Goal: Task Accomplishment & Management: Manage account settings

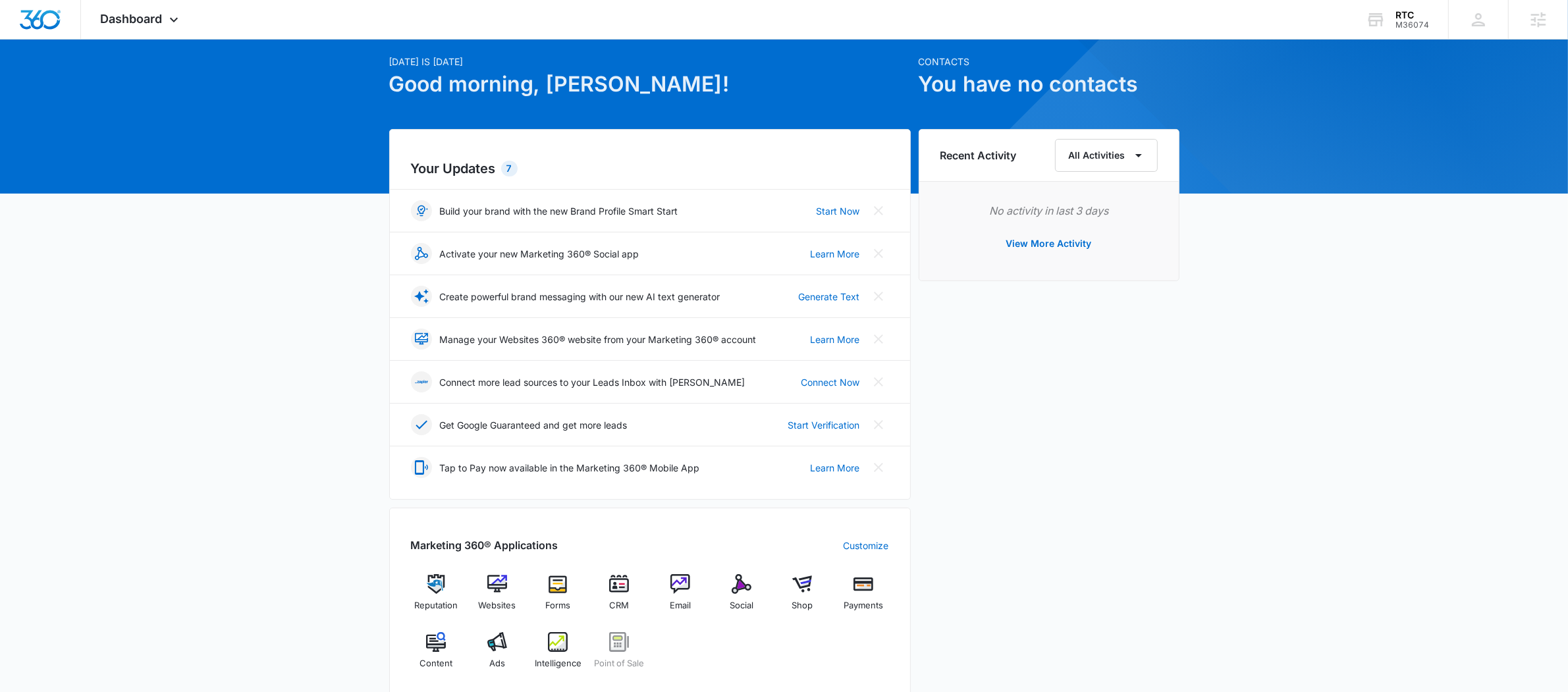
scroll to position [46, 0]
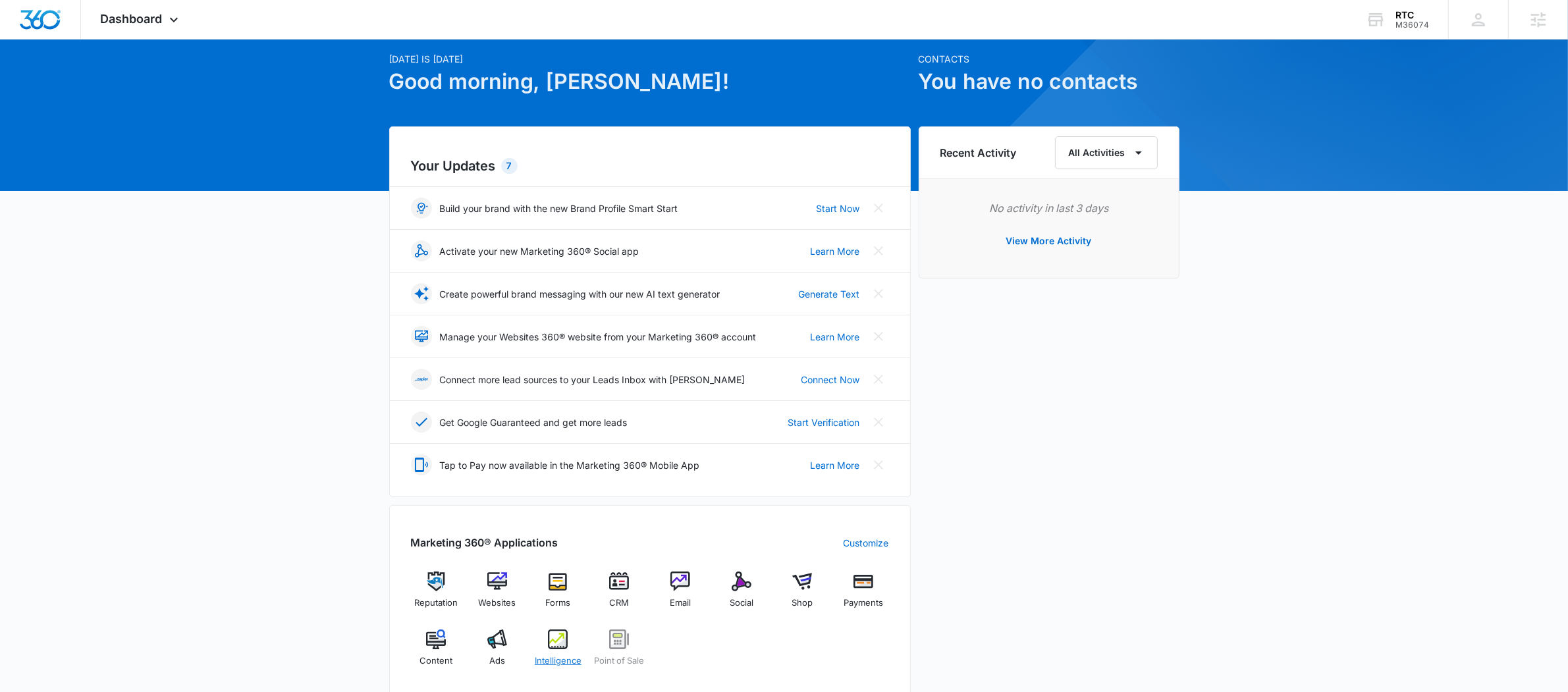
click at [554, 641] on img at bounding box center [557, 639] width 20 height 20
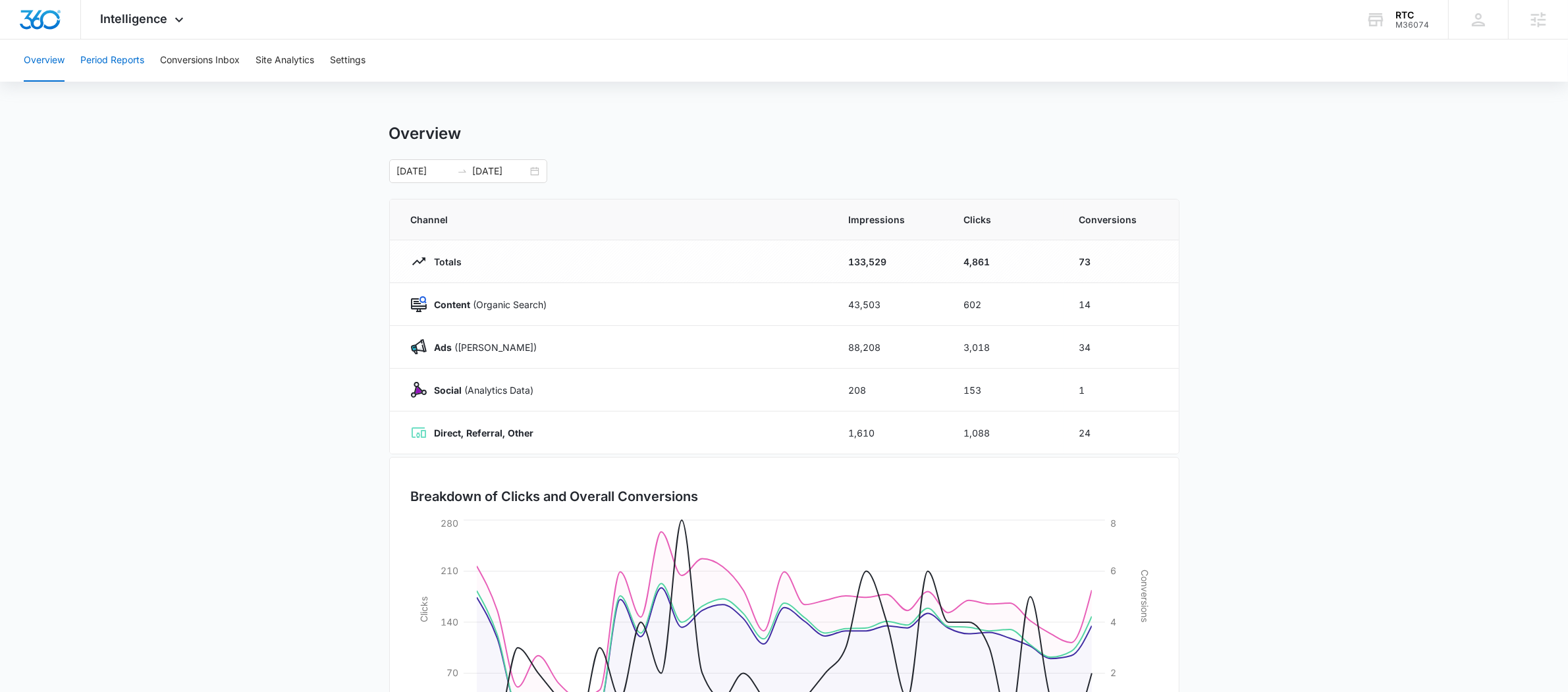
click at [142, 59] on button "Period Reports" at bounding box center [112, 60] width 64 height 42
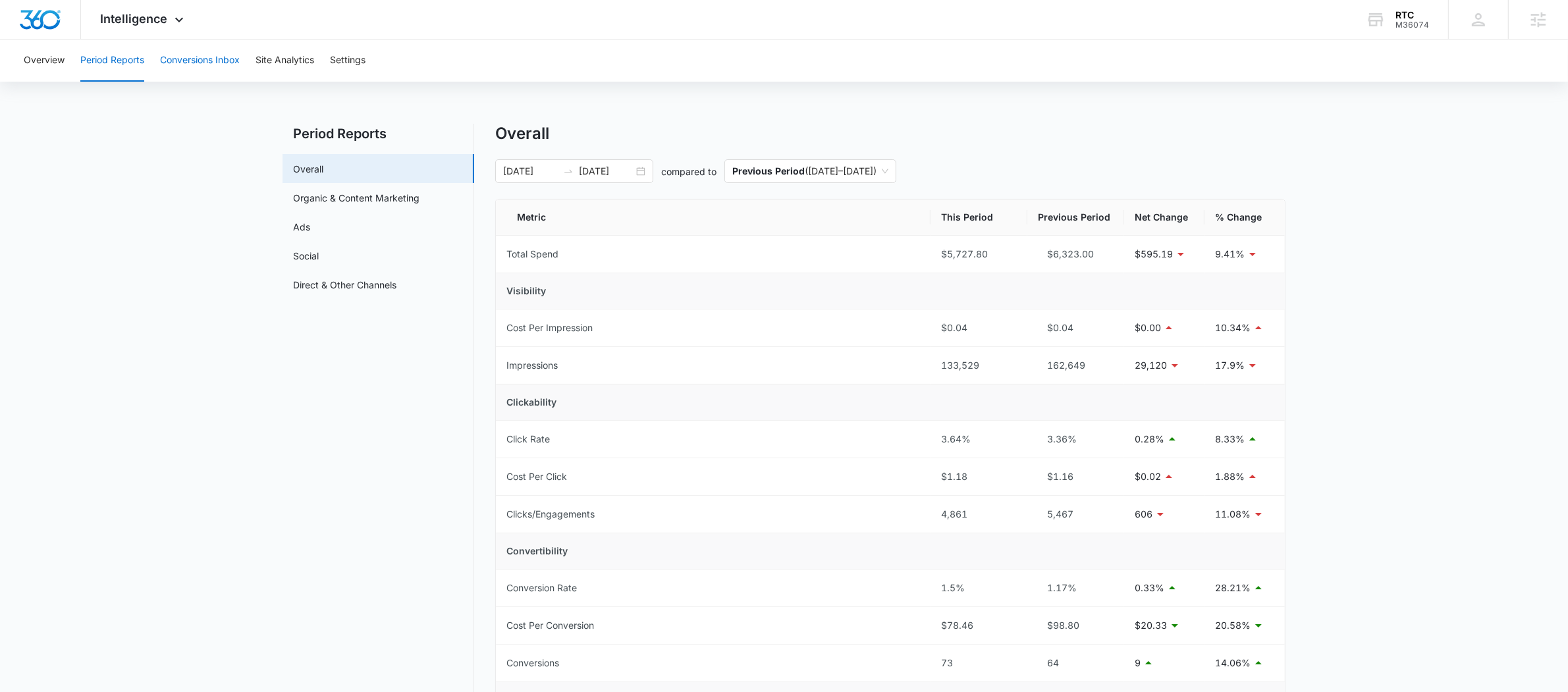
click at [172, 60] on button "Conversions Inbox" at bounding box center [199, 60] width 80 height 42
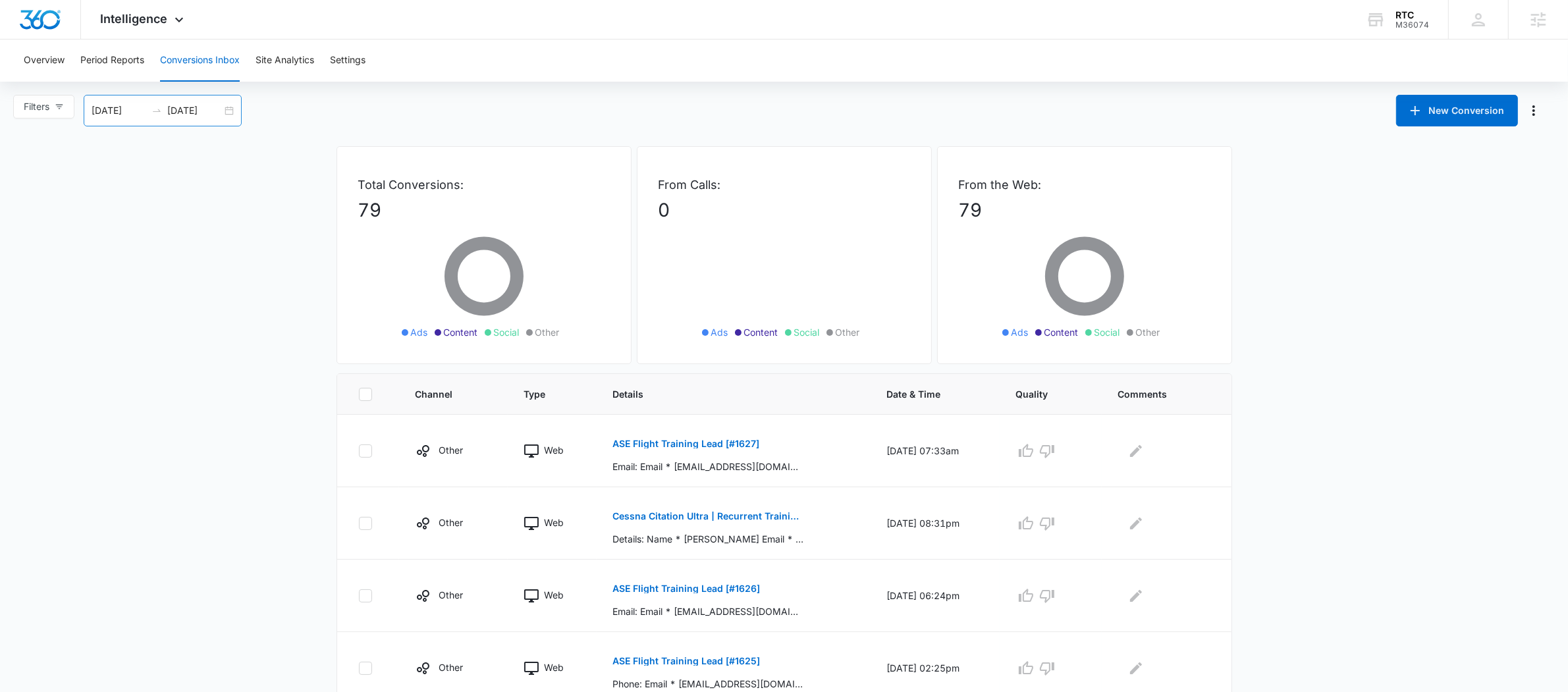
click at [124, 120] on div "[DATE] [DATE]" at bounding box center [163, 110] width 158 height 32
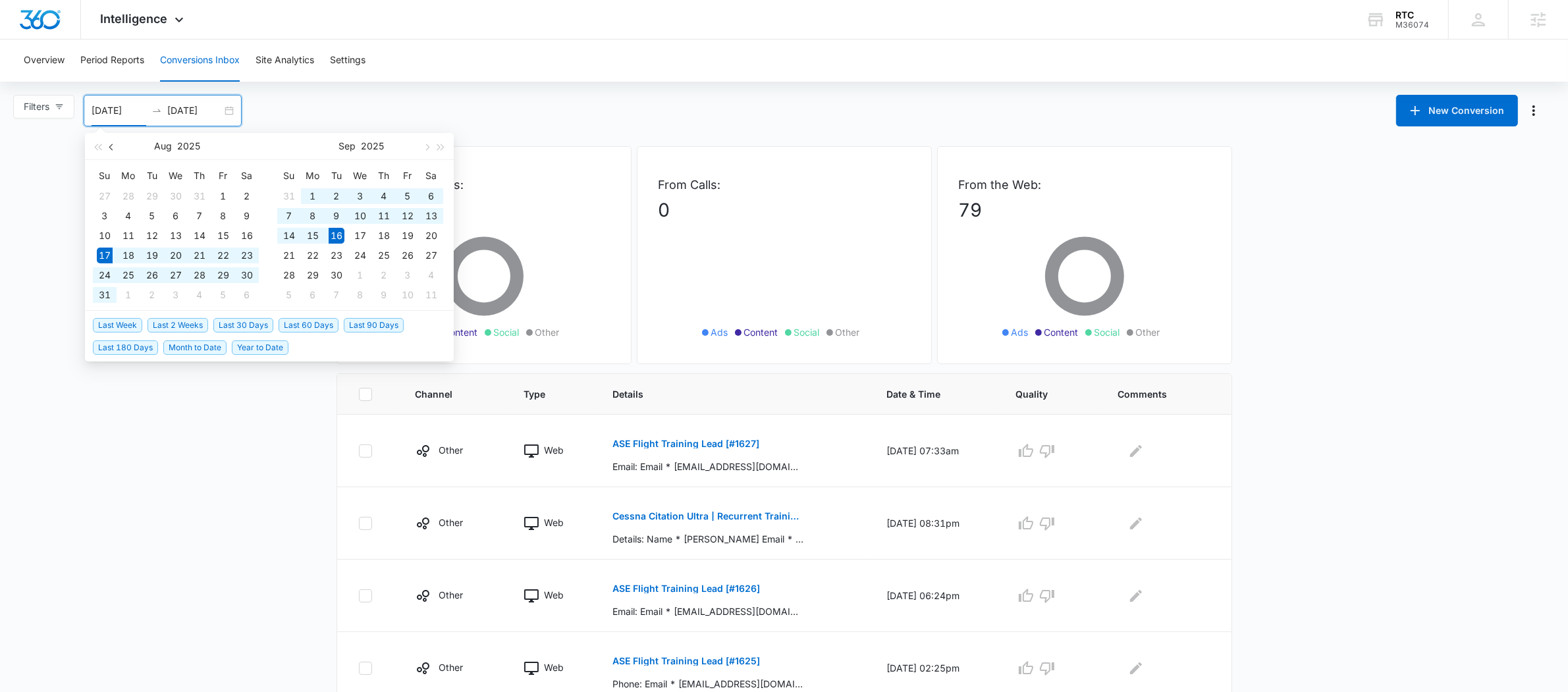
click at [112, 147] on span "button" at bounding box center [112, 146] width 7 height 7
click at [113, 147] on span "button" at bounding box center [112, 146] width 7 height 7
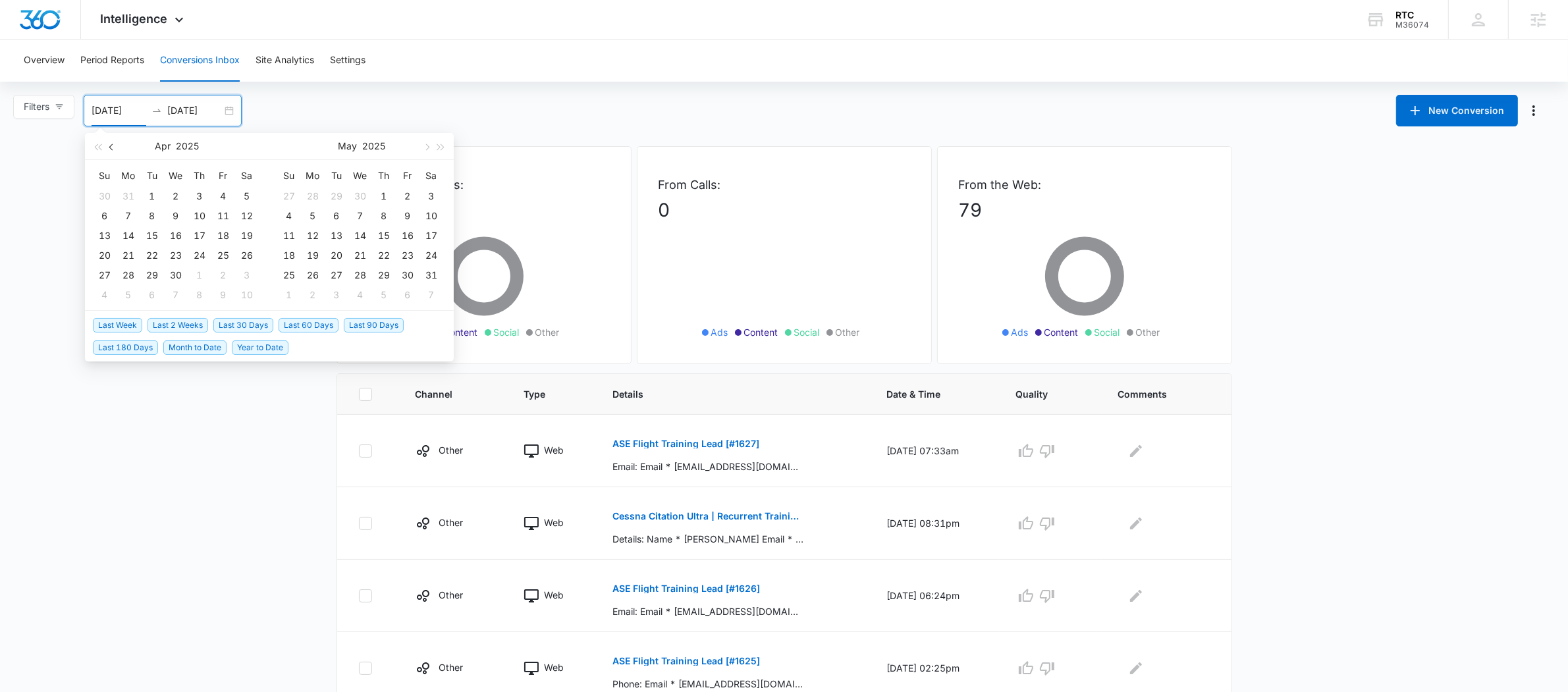
click at [113, 147] on span "button" at bounding box center [112, 146] width 7 height 7
type input "04/01/2025"
click at [330, 197] on div "1" at bounding box center [336, 196] width 15 height 15
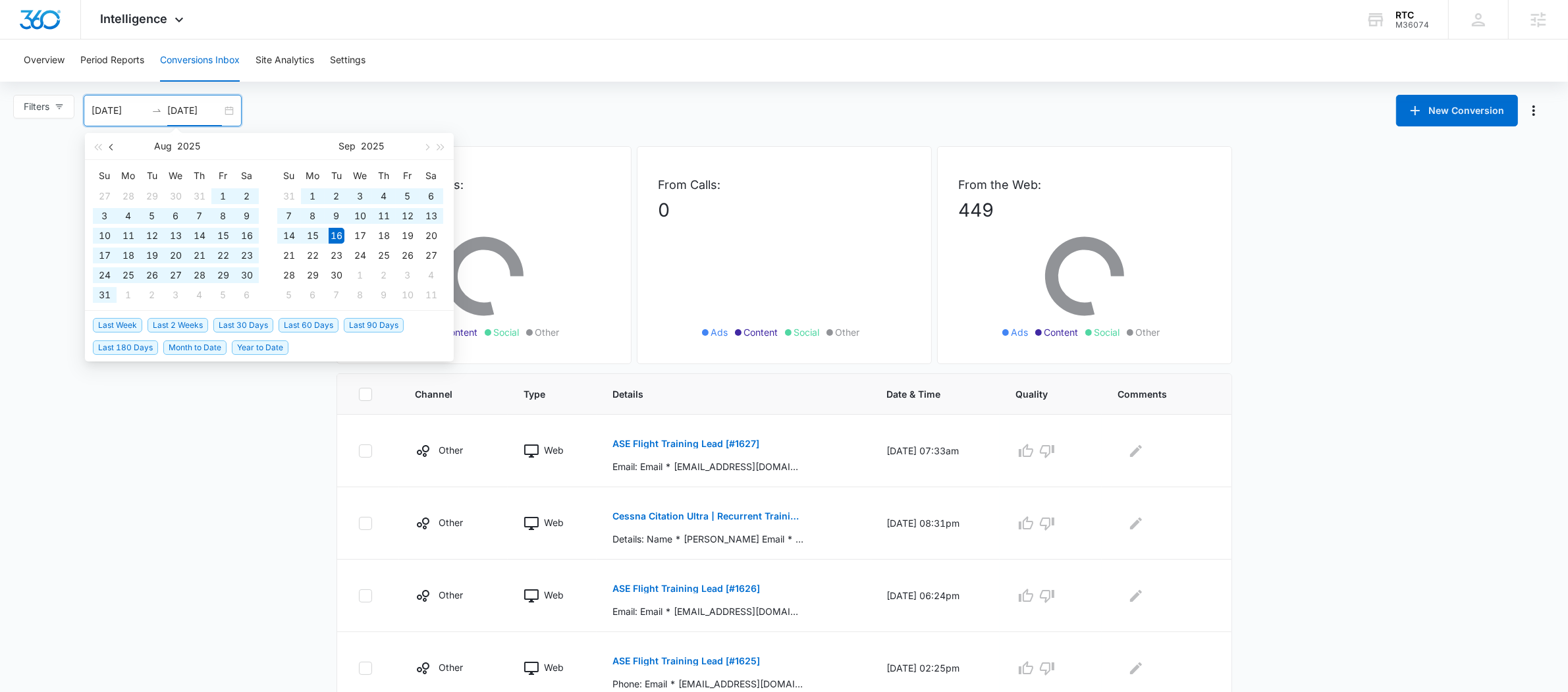
click at [116, 150] on button "button" at bounding box center [112, 146] width 15 height 27
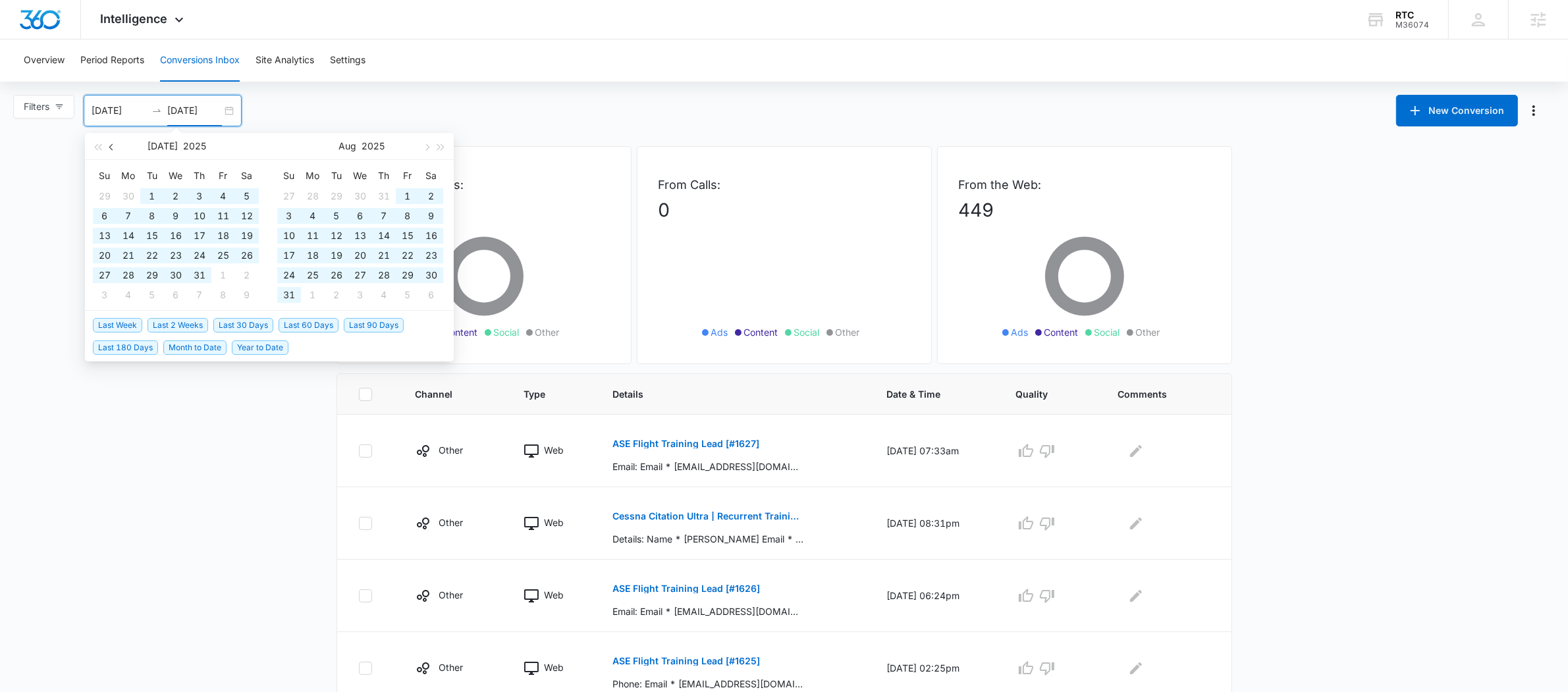
click at [114, 149] on button "button" at bounding box center [112, 146] width 15 height 27
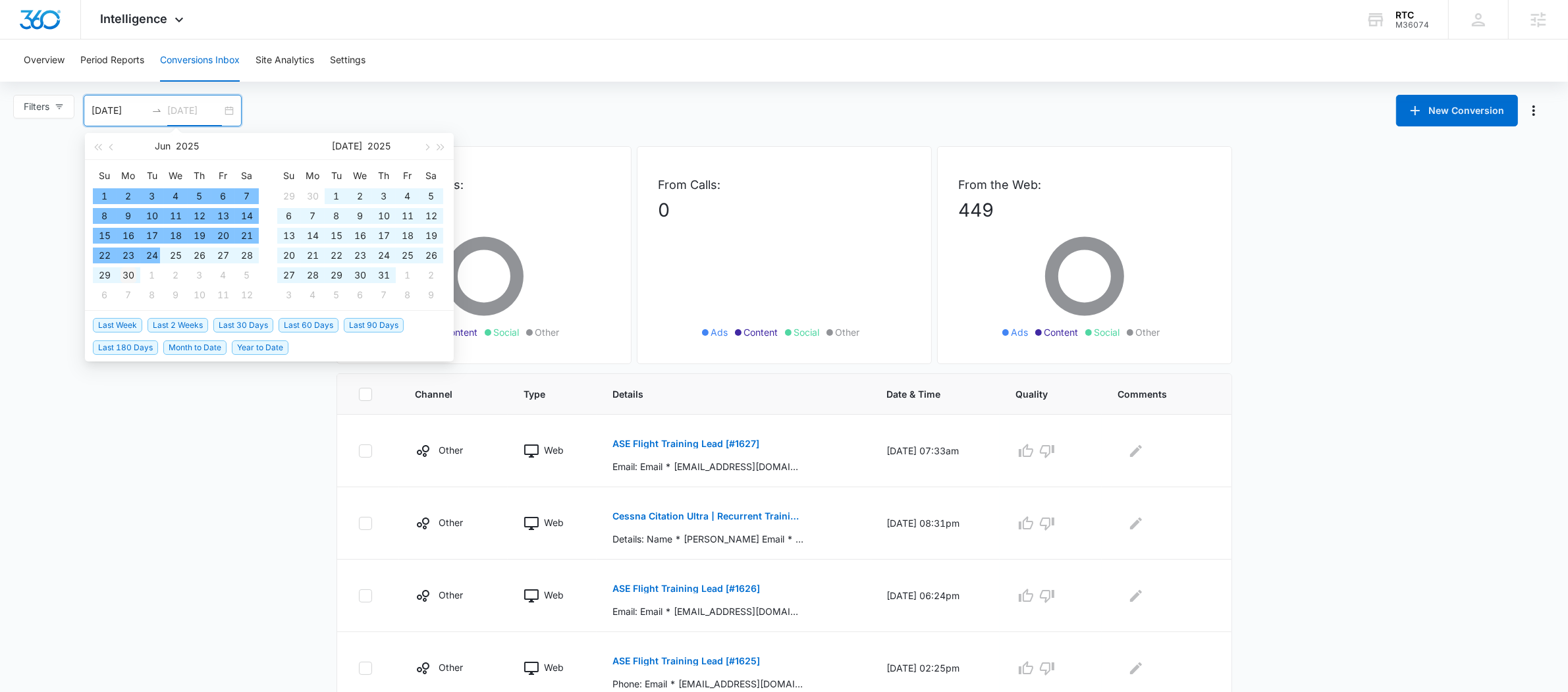
type input "06/30/2025"
click at [135, 269] on div "30" at bounding box center [128, 275] width 15 height 15
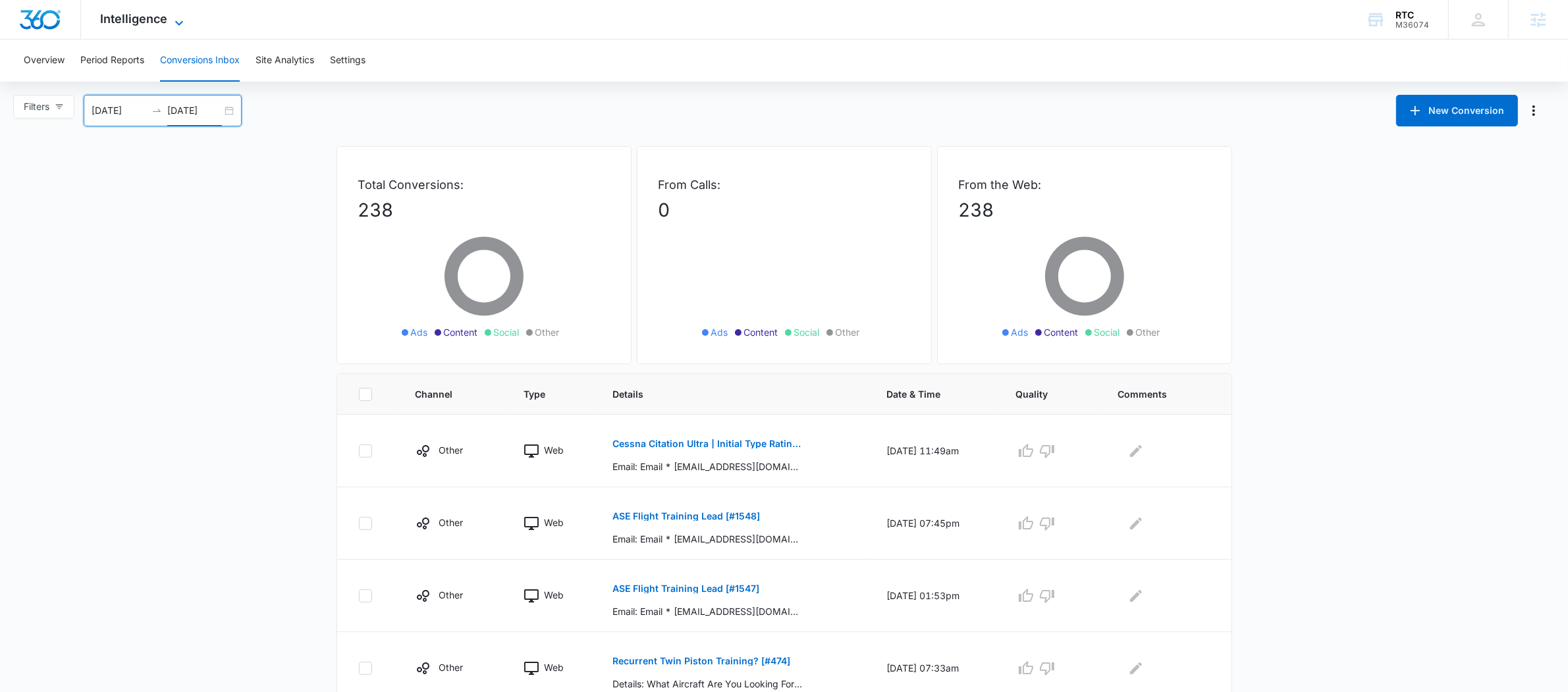
click at [107, 21] on span "Intelligence" at bounding box center [134, 18] width 67 height 14
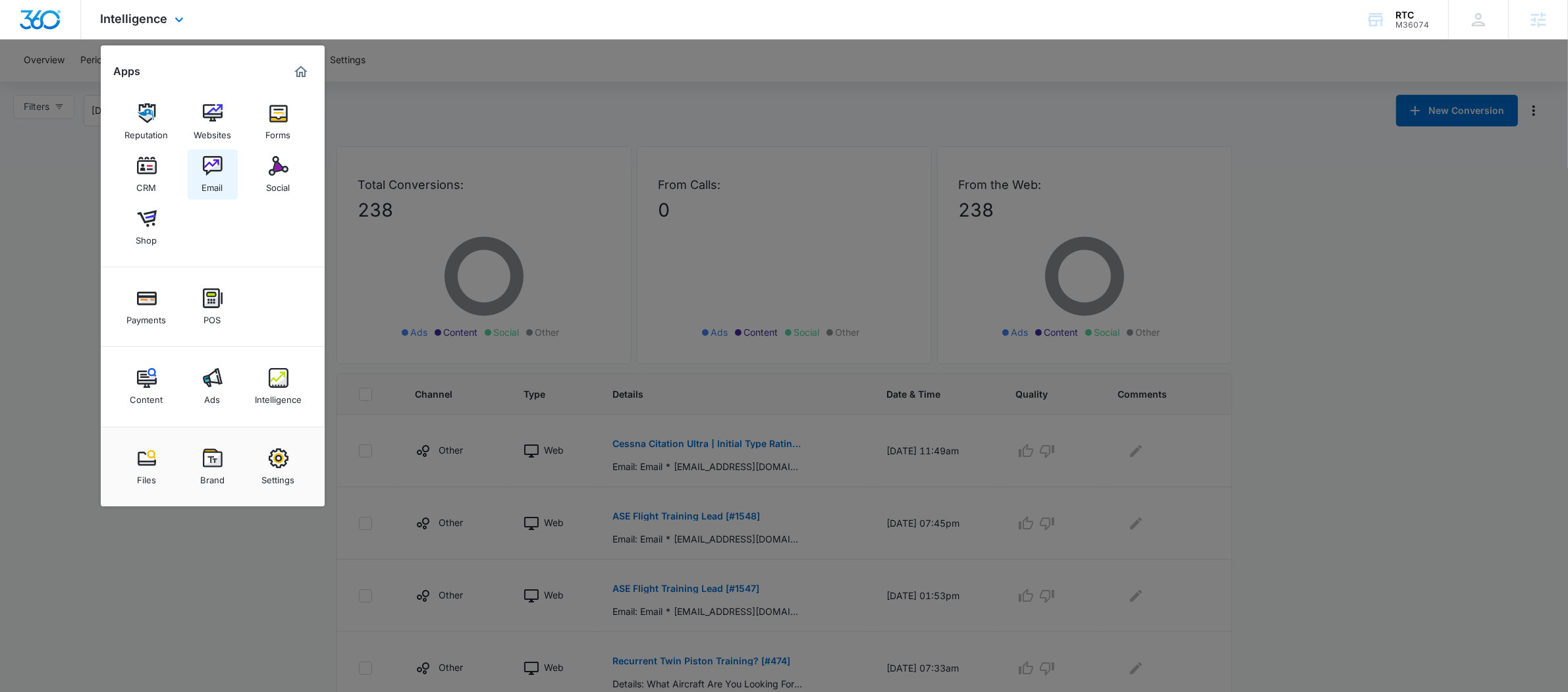
click at [209, 166] on img at bounding box center [212, 166] width 20 height 20
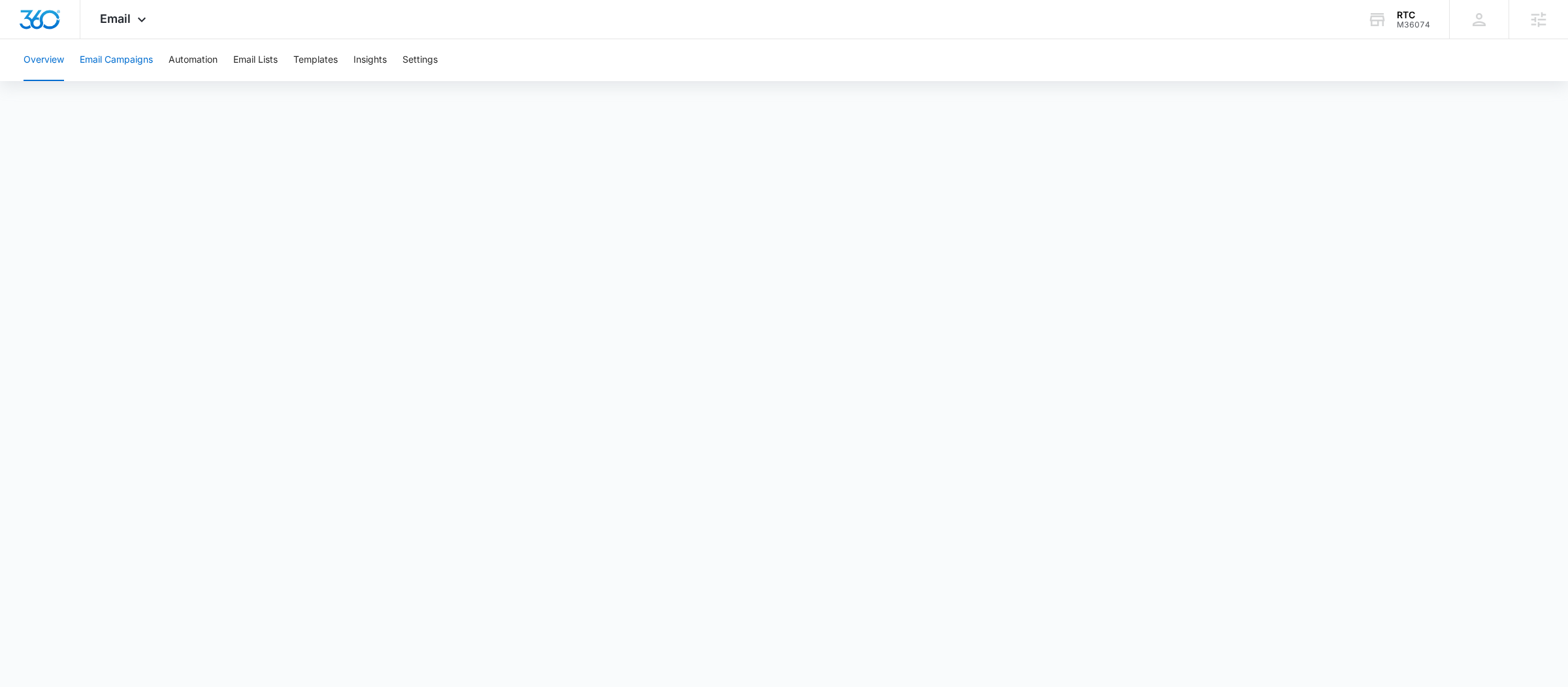
click at [145, 68] on button "Email Campaigns" at bounding box center [116, 60] width 73 height 42
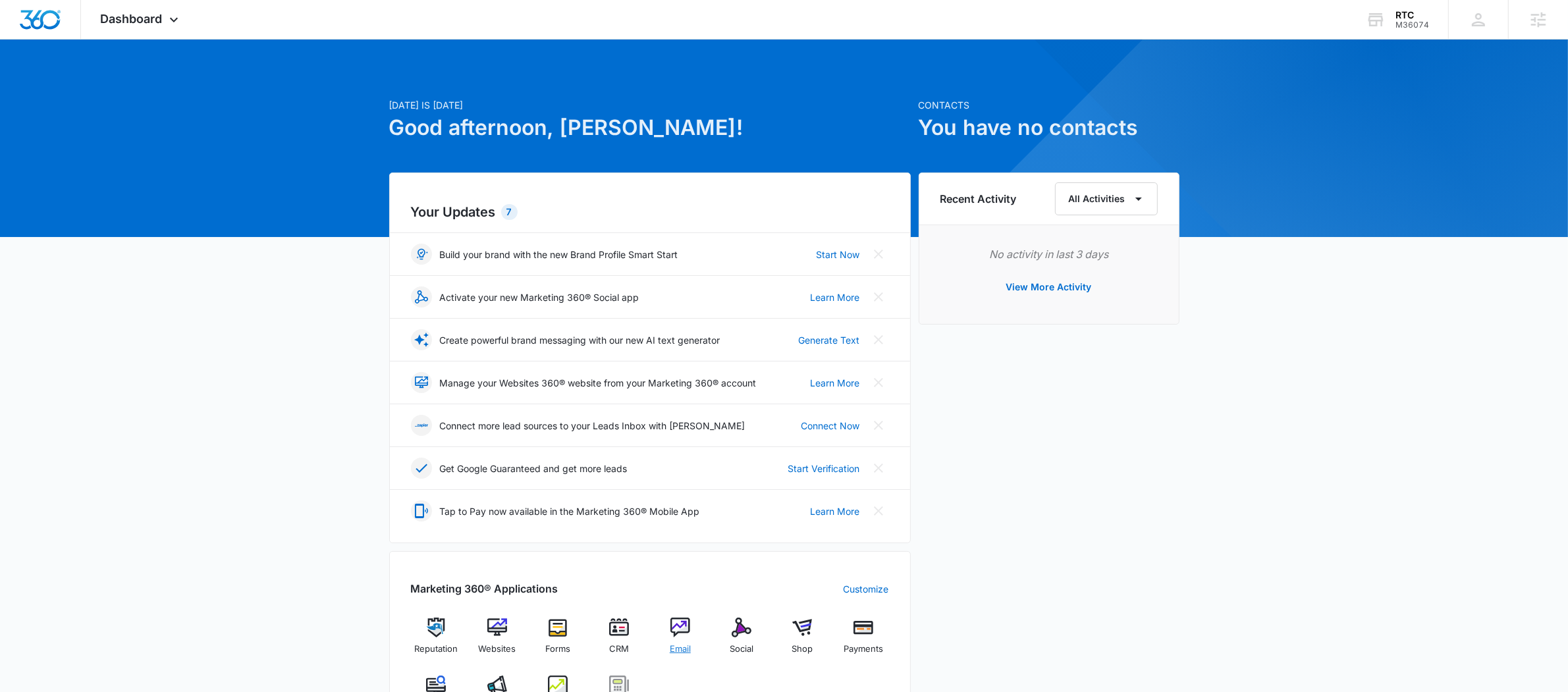
click at [688, 638] on img at bounding box center [680, 627] width 20 height 20
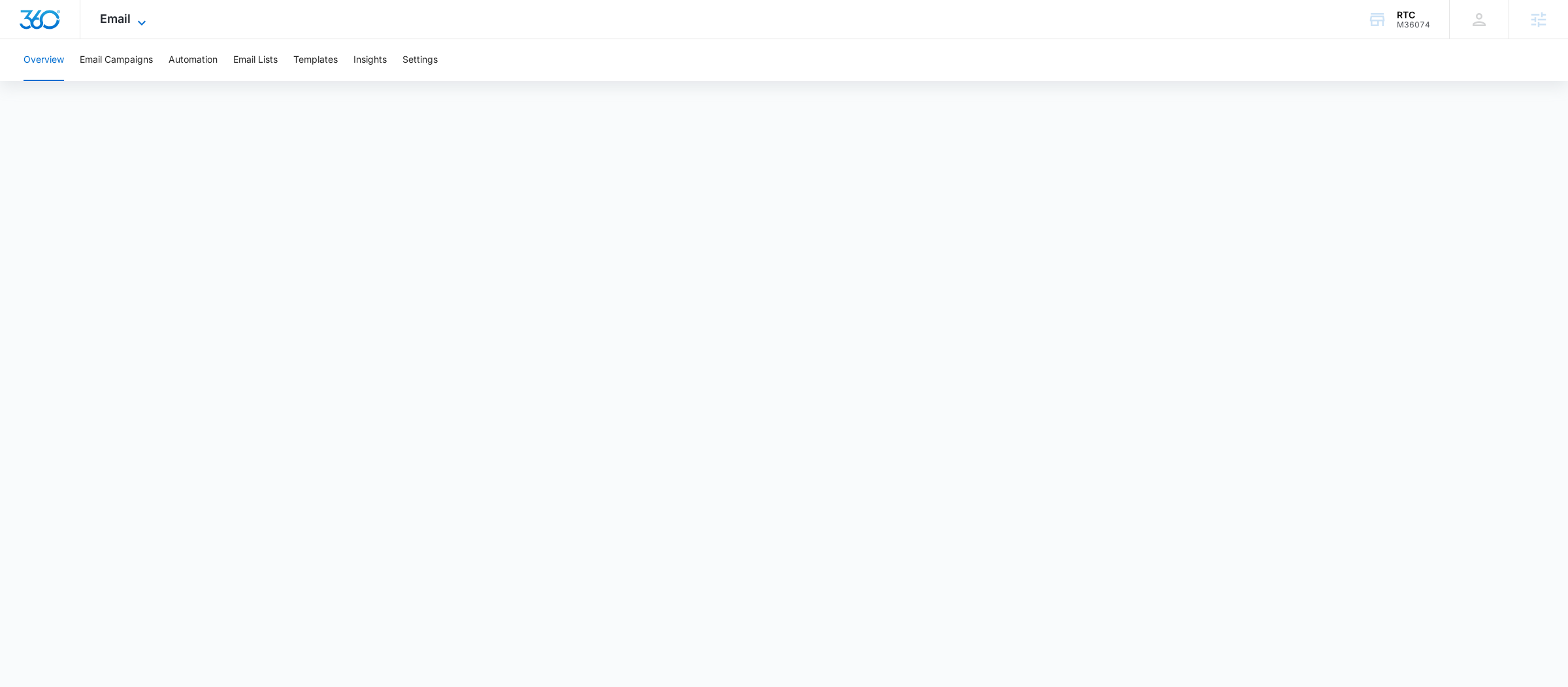
click at [144, 18] on icon at bounding box center [141, 23] width 15 height 15
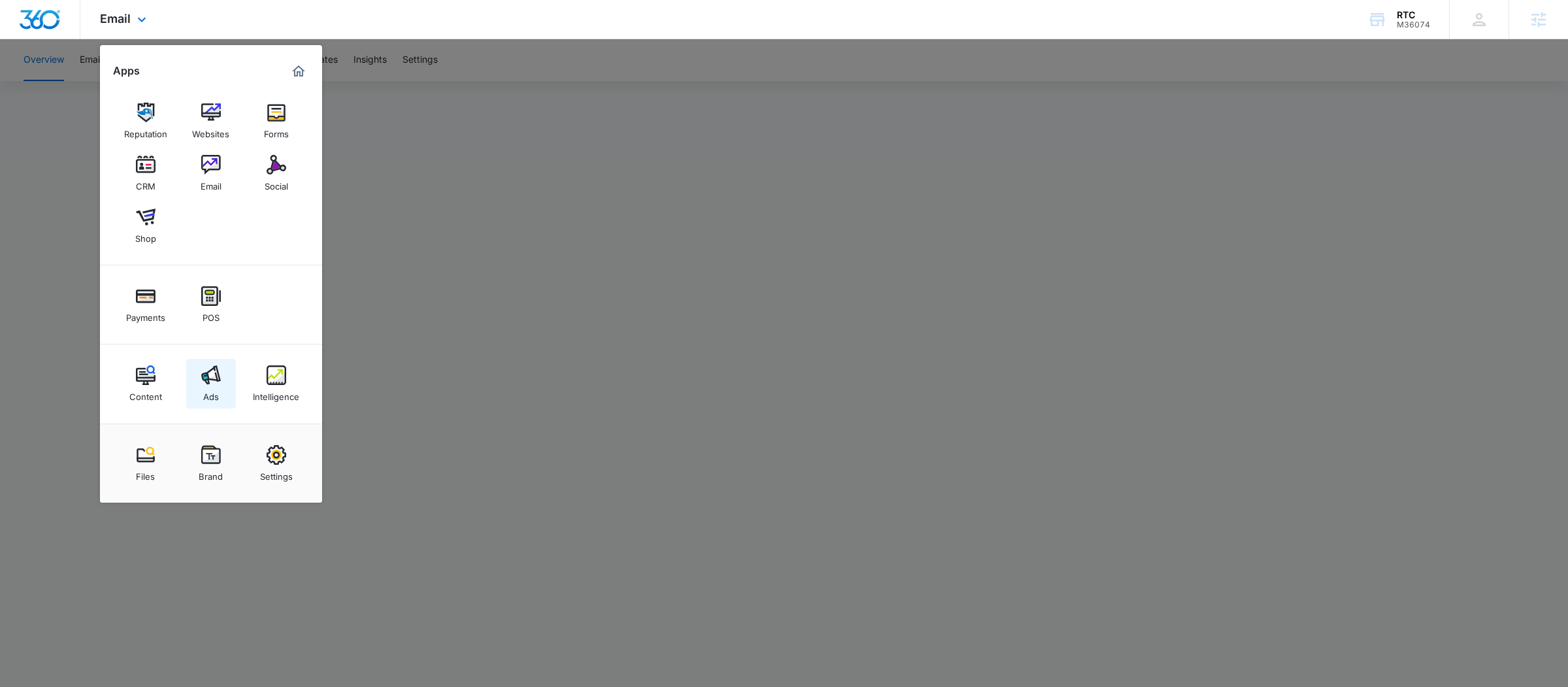
click at [214, 380] on img at bounding box center [210, 375] width 20 height 20
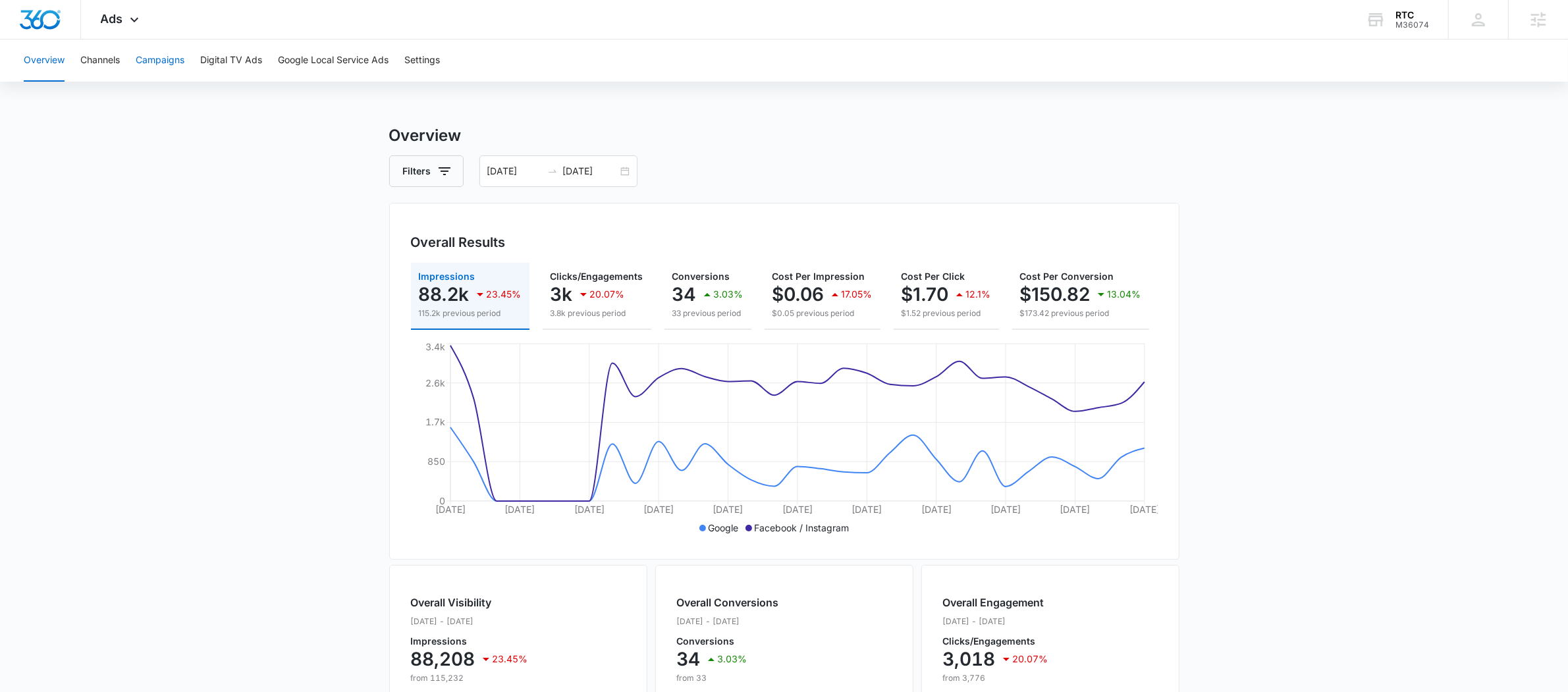
click at [163, 57] on button "Campaigns" at bounding box center [160, 60] width 49 height 42
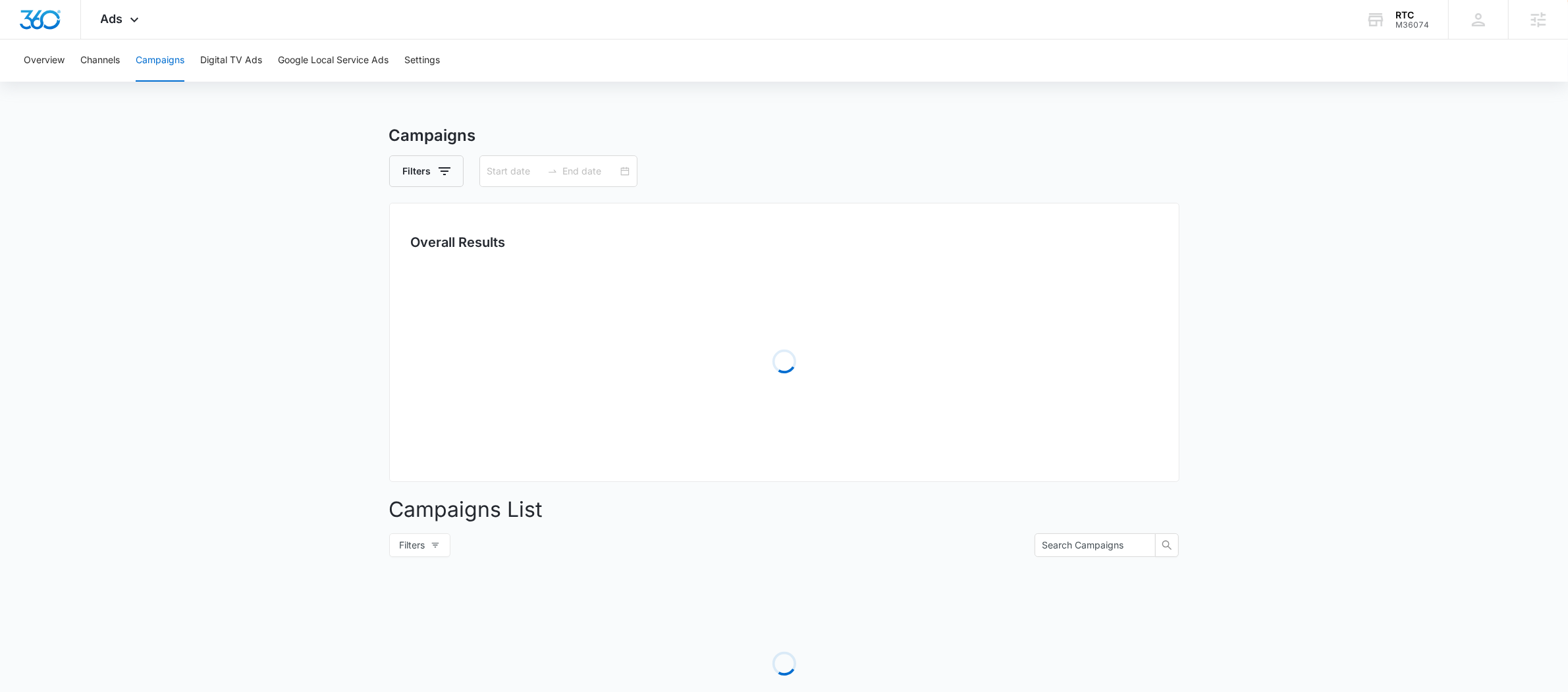
type input "08/02/2025"
type input "[DATE]"
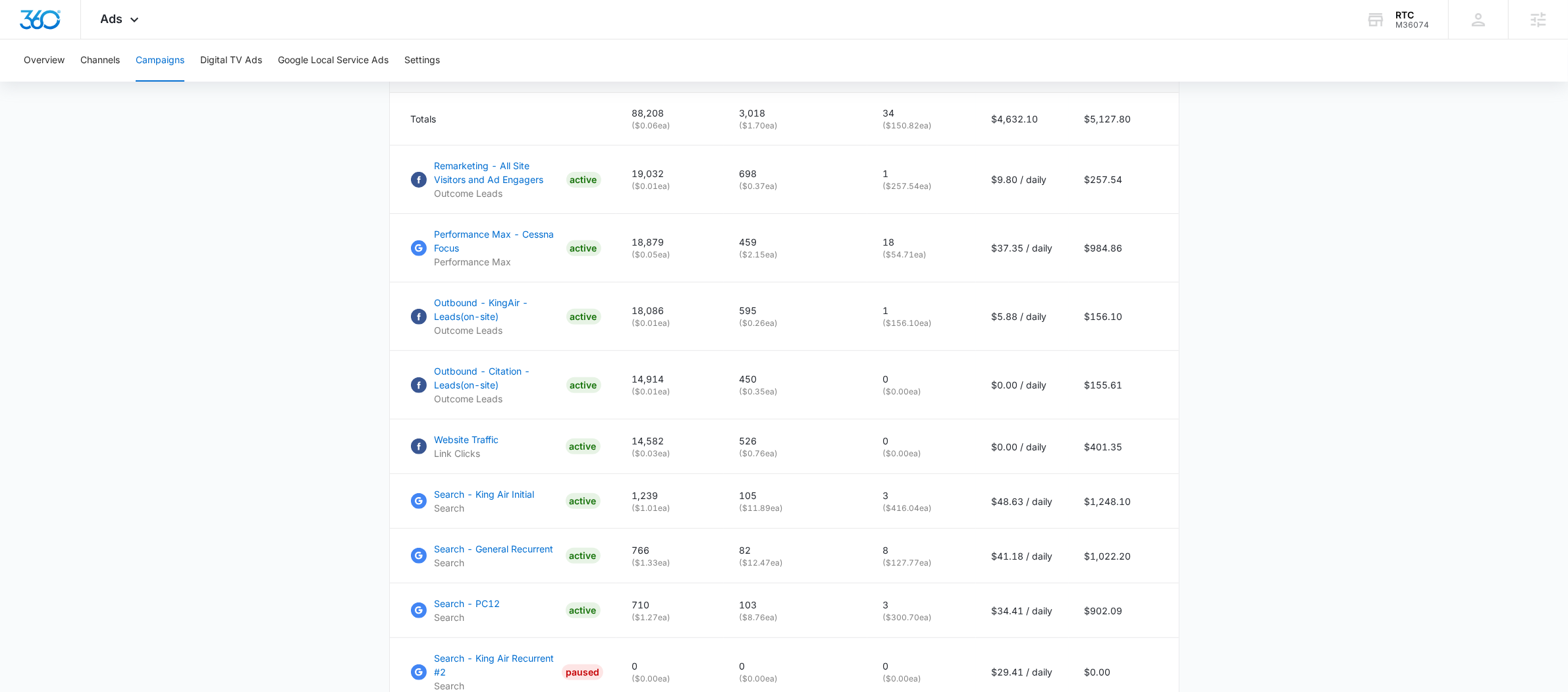
scroll to position [659, 0]
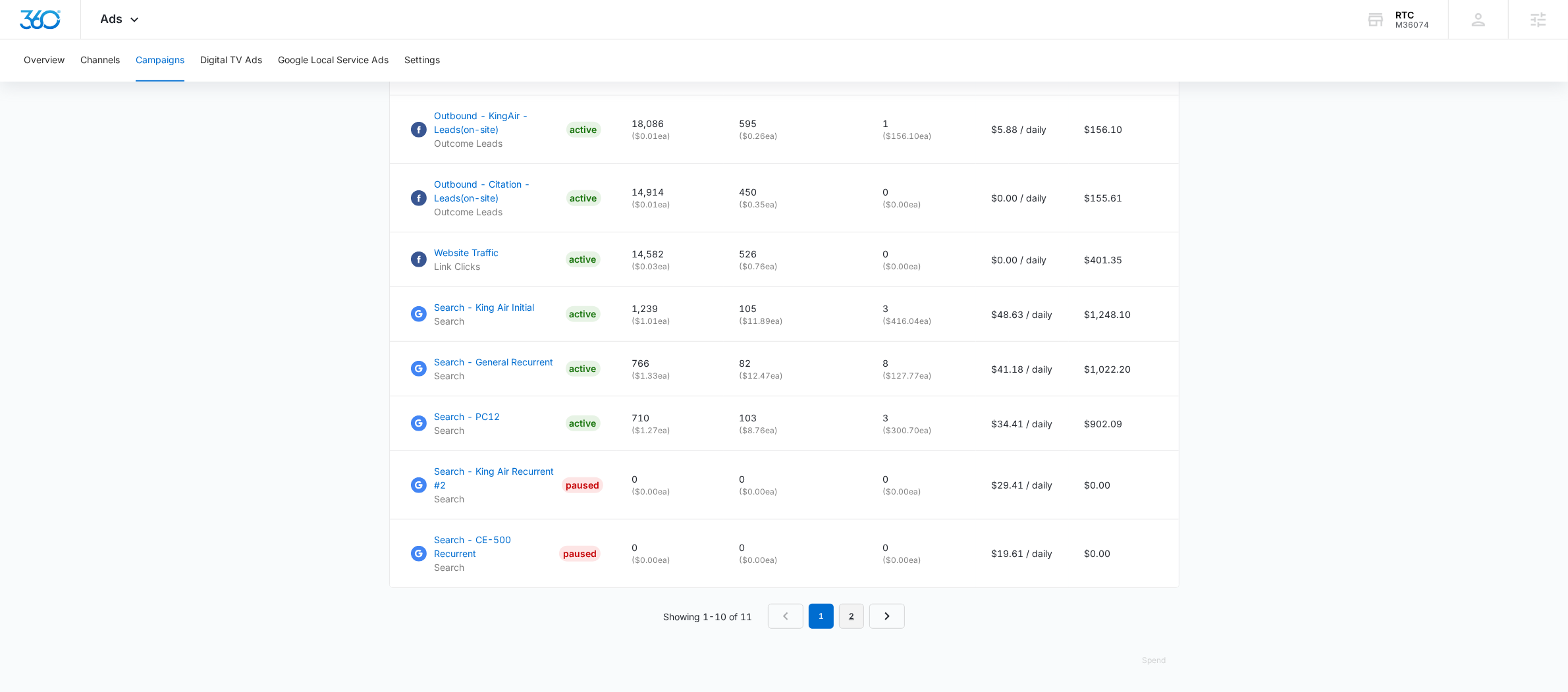
click at [856, 615] on link "2" at bounding box center [852, 616] width 25 height 25
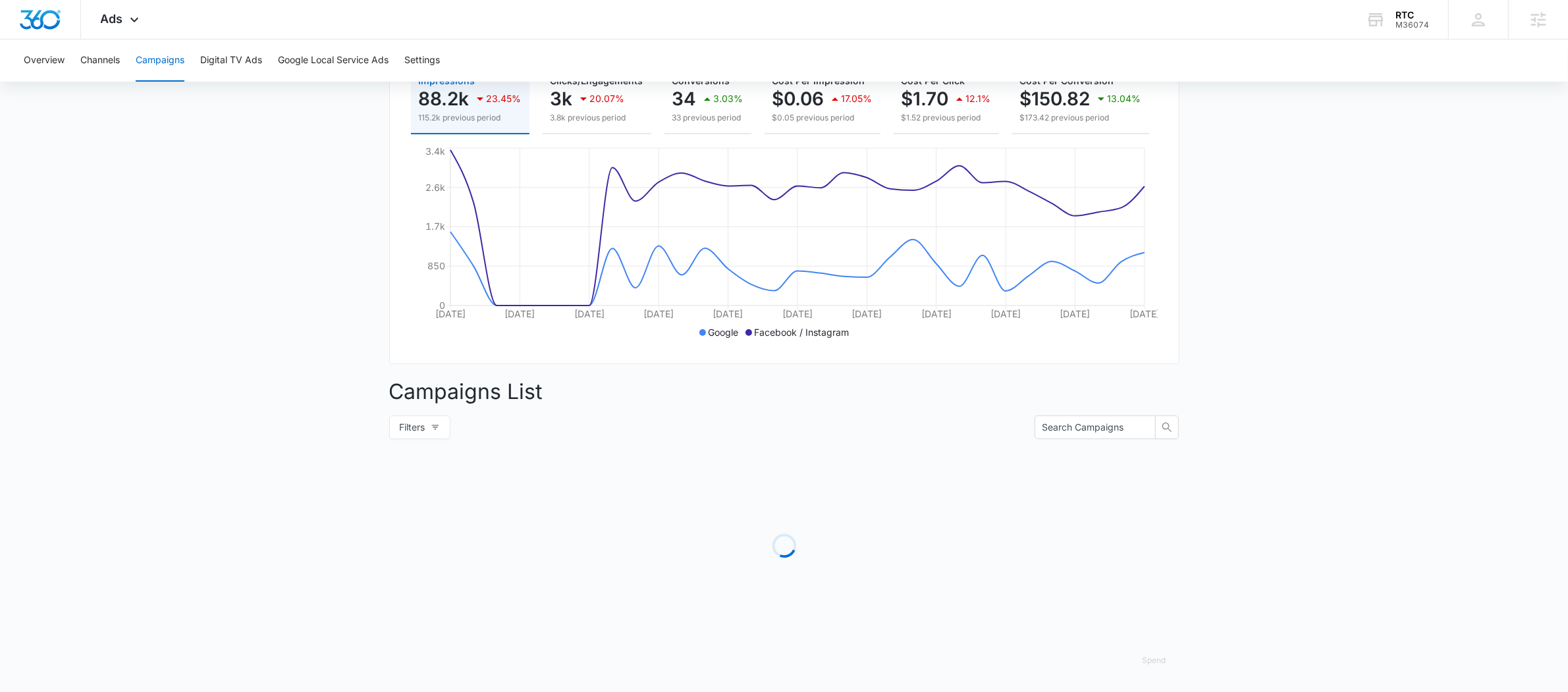
scroll to position [230, 0]
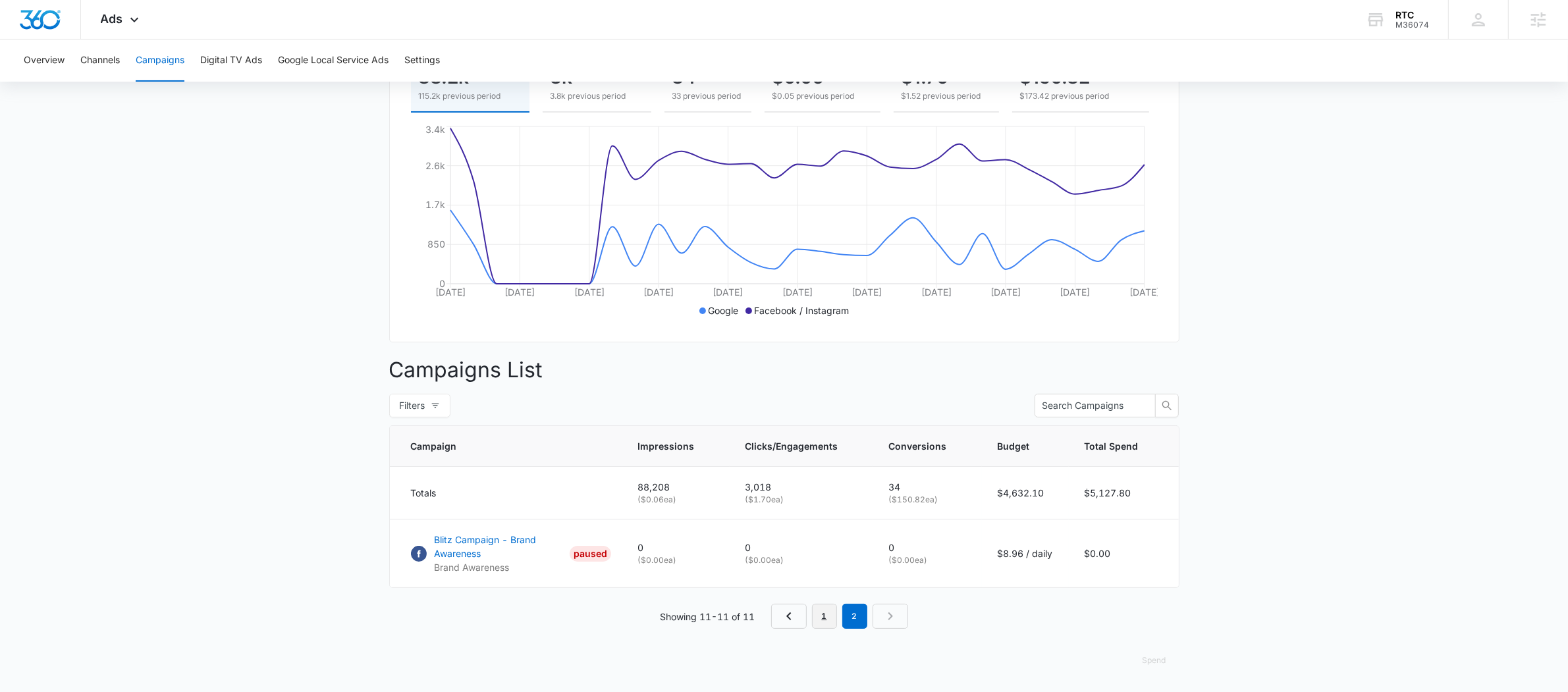
click at [827, 615] on link "1" at bounding box center [824, 616] width 25 height 25
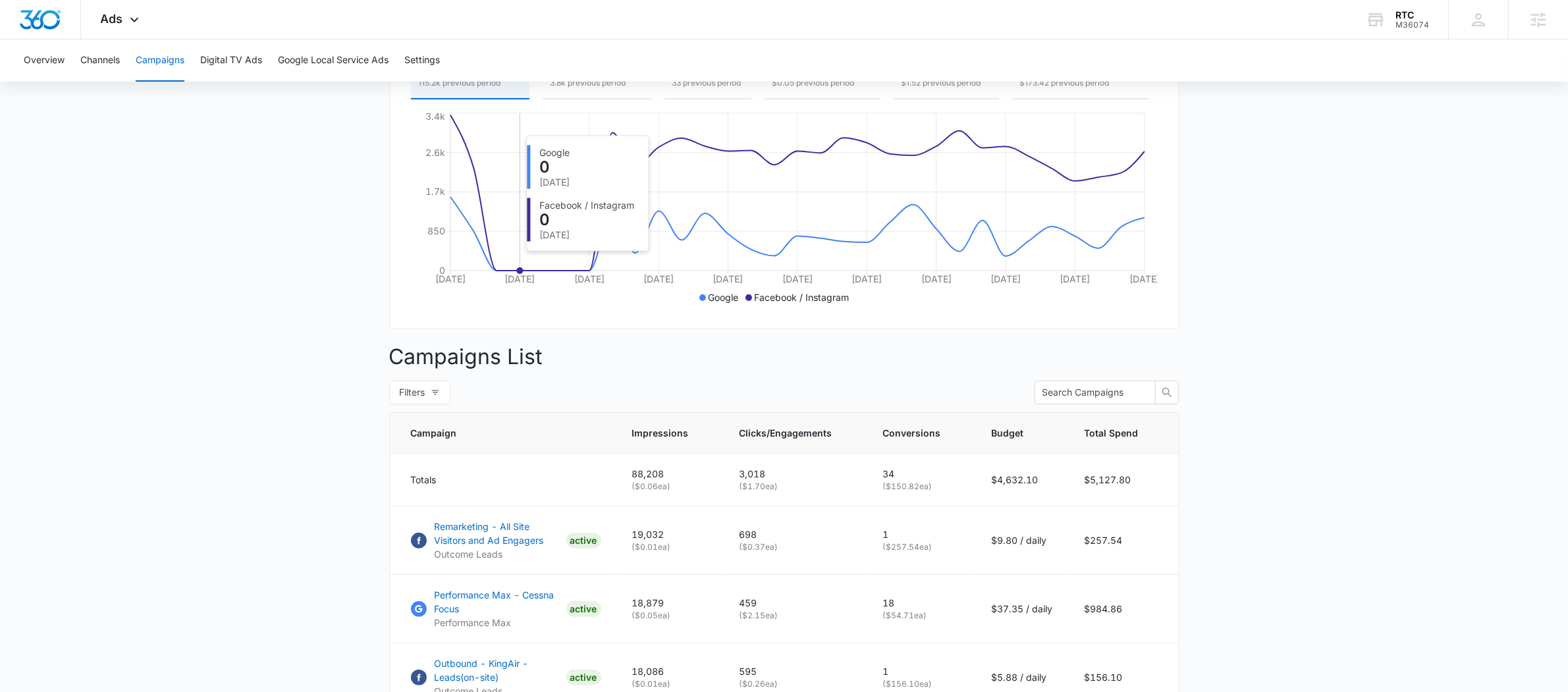
scroll to position [0, 0]
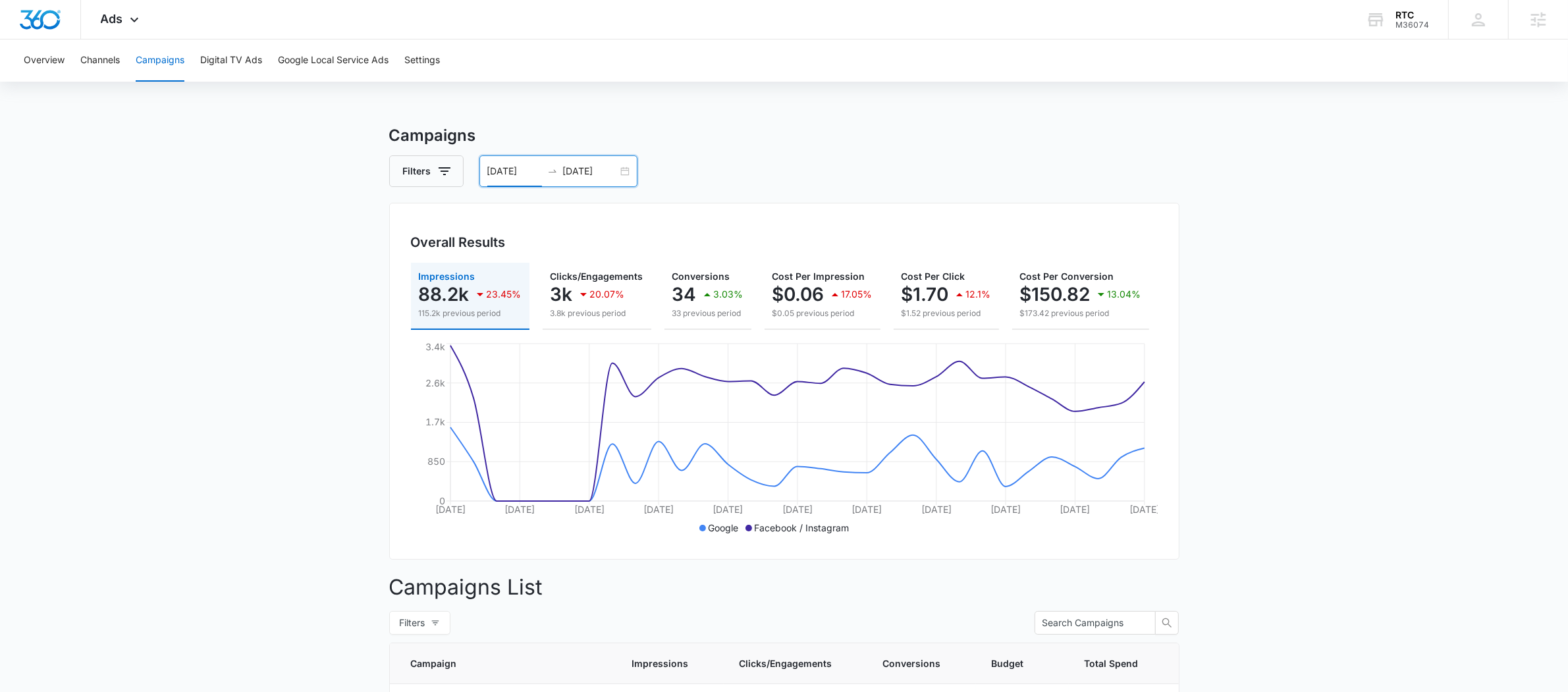
click at [534, 169] on input "08/02/2025" at bounding box center [515, 172] width 54 height 15
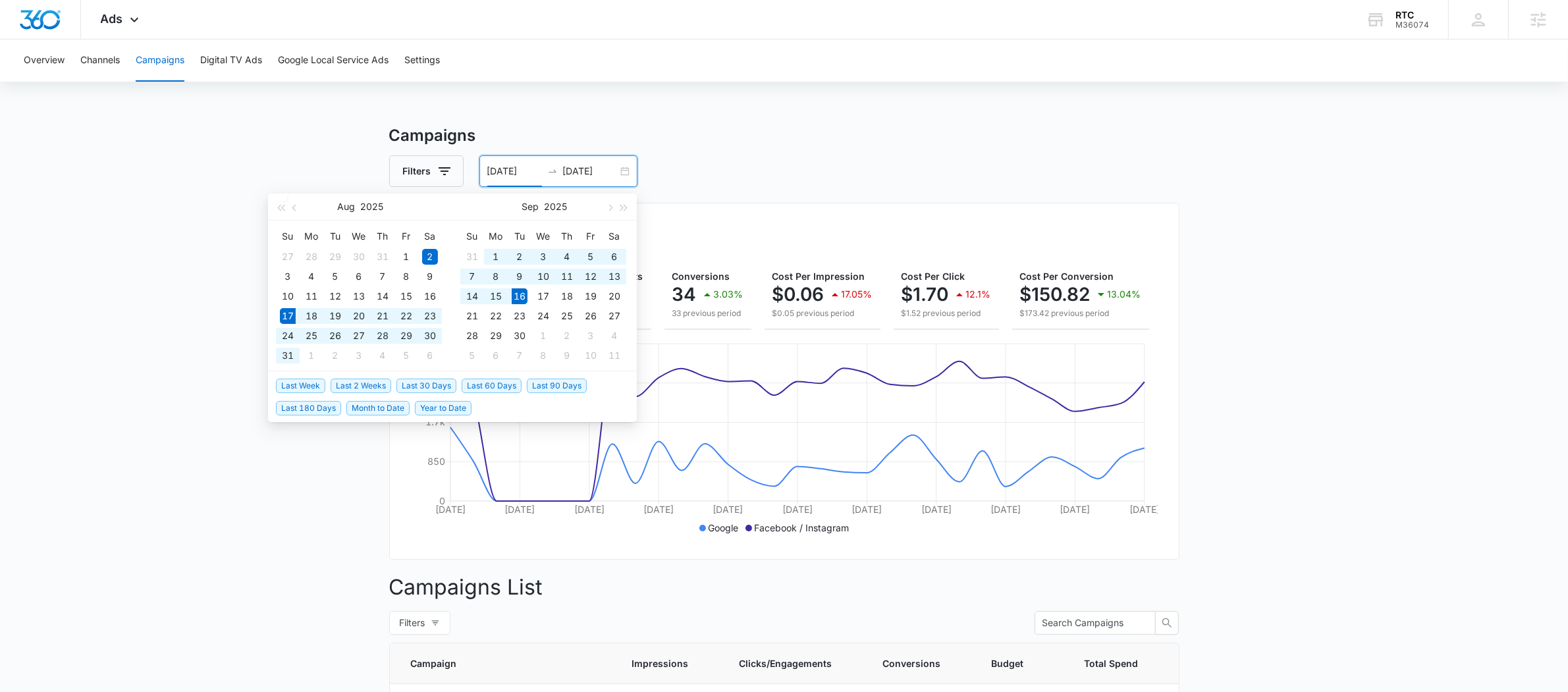
click at [446, 378] on span "Last 30 Days" at bounding box center [425, 386] width 60 height 15
type input "08/17/2025"
type input "09/16/2025"
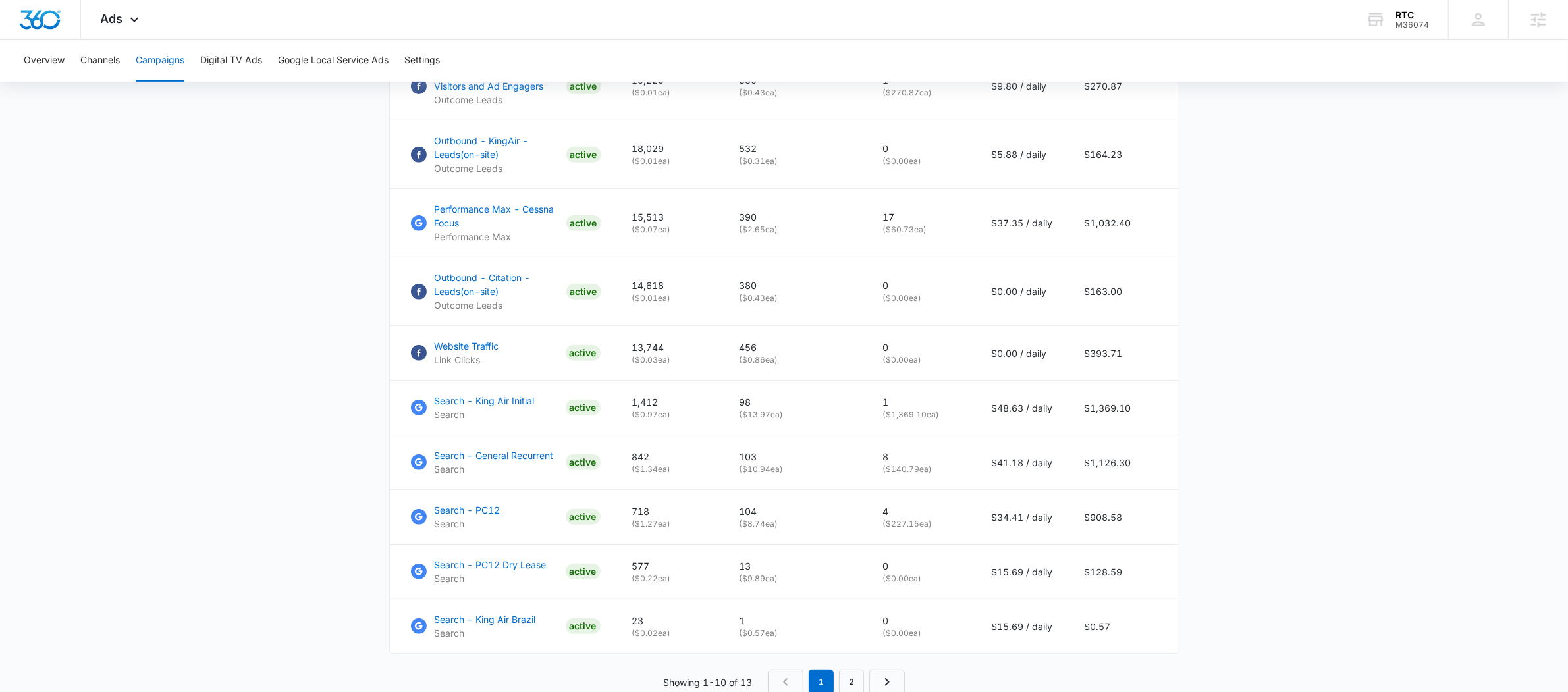
scroll to position [764, 0]
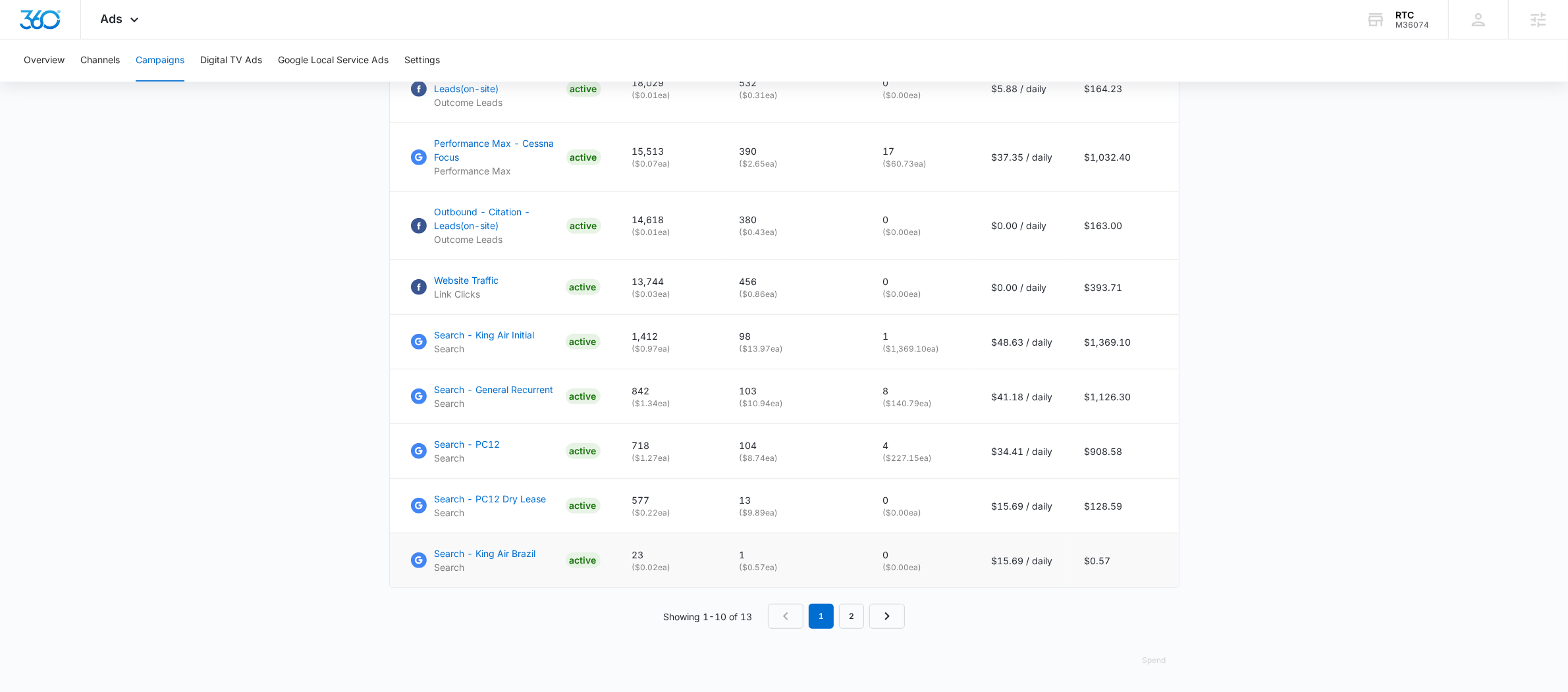
drag, startPoint x: 745, startPoint y: 566, endPoint x: 792, endPoint y: 564, distance: 47.0
click at [792, 564] on p "( $0.57 ea)" at bounding box center [795, 568] width 112 height 12
click at [761, 565] on p "( $0.57 ea)" at bounding box center [795, 568] width 112 height 12
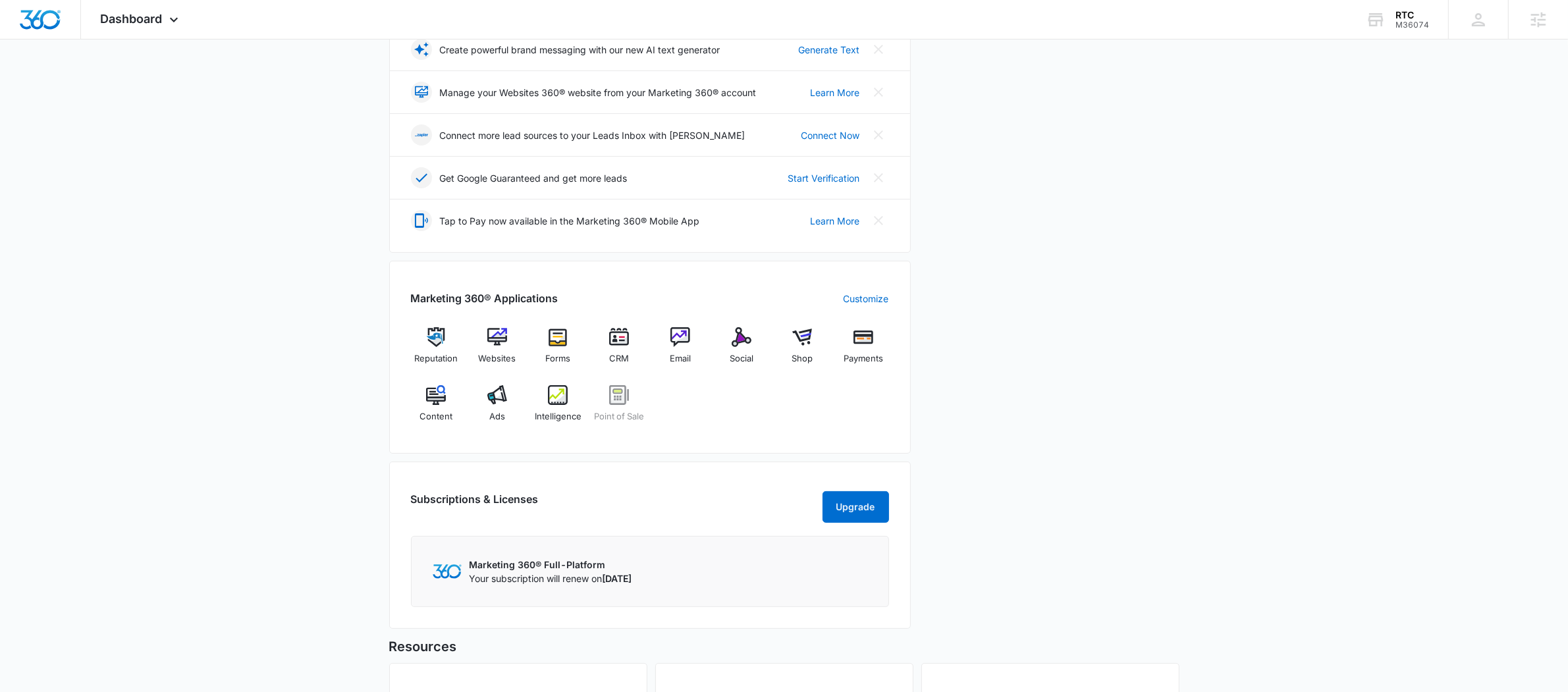
scroll to position [298, 0]
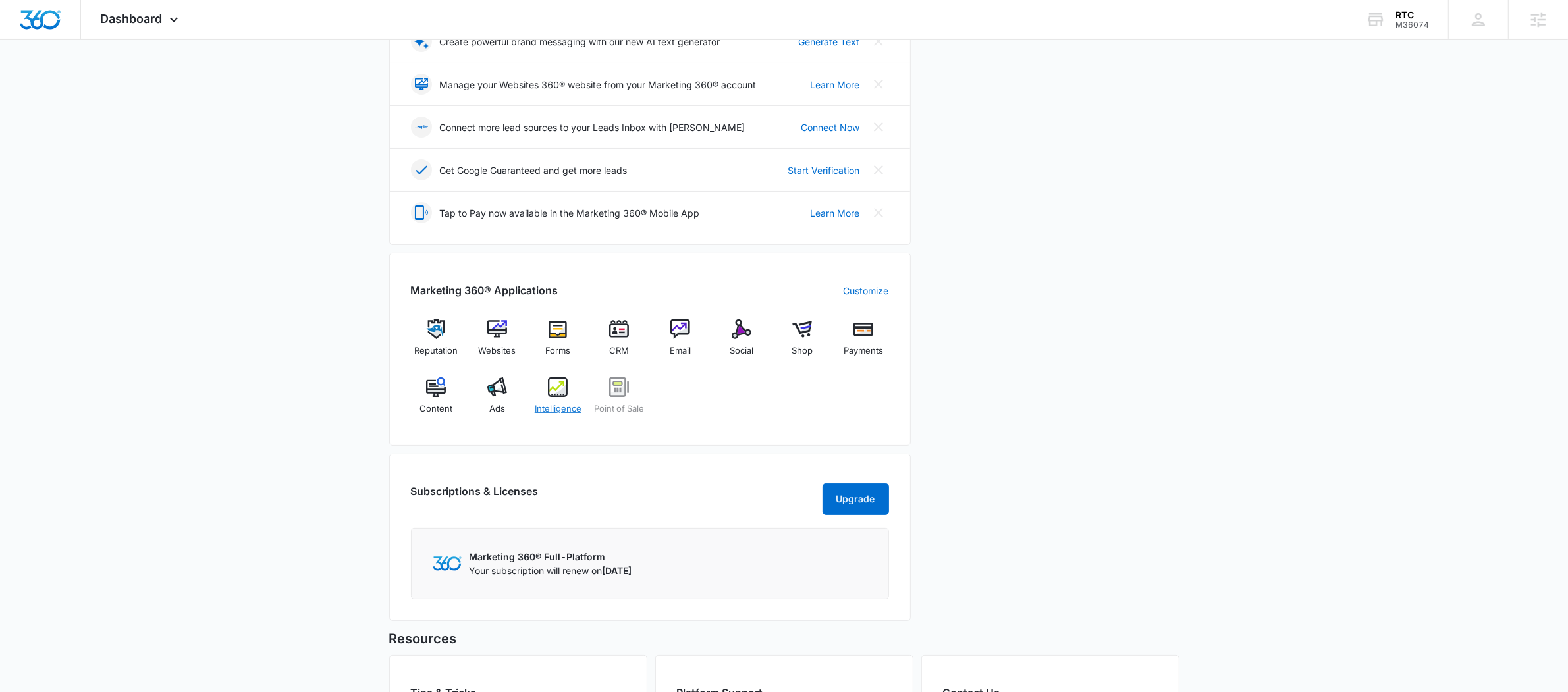
click at [558, 398] on div "Intelligence" at bounding box center [558, 401] width 51 height 47
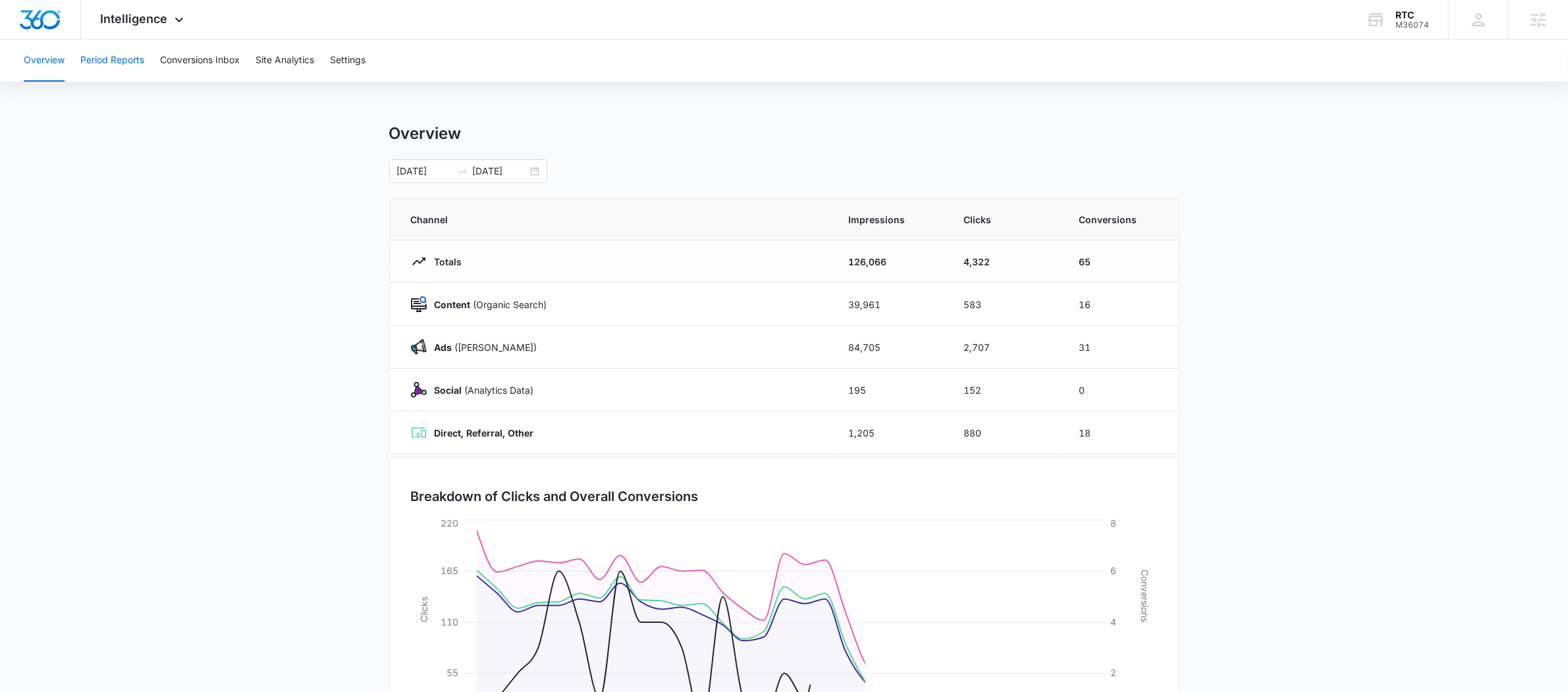
click at [137, 70] on button "Period Reports" at bounding box center [112, 60] width 64 height 42
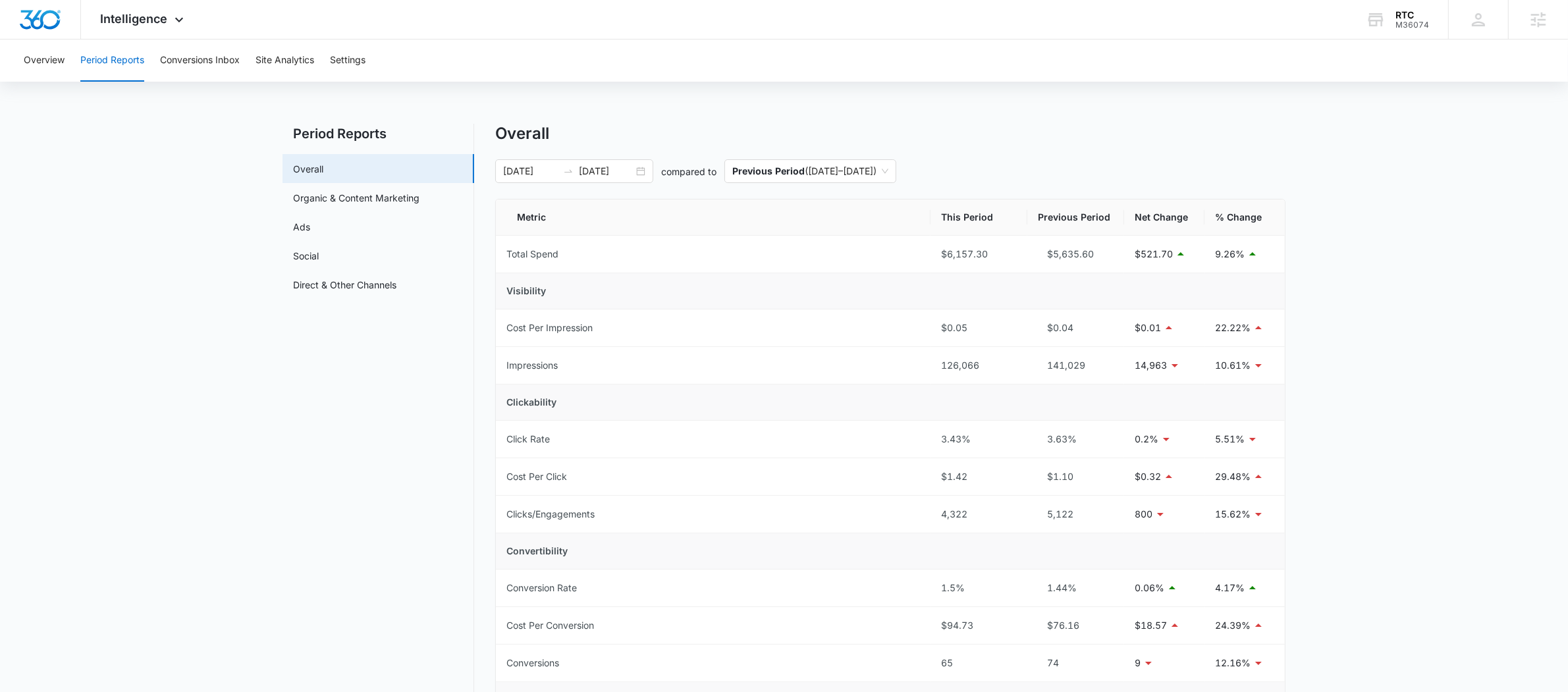
click at [158, 65] on div "Overview Period Reports Conversions Inbox Site Analytics Settings" at bounding box center [783, 60] width 1536 height 42
click at [183, 51] on button "Conversions Inbox" at bounding box center [199, 60] width 80 height 42
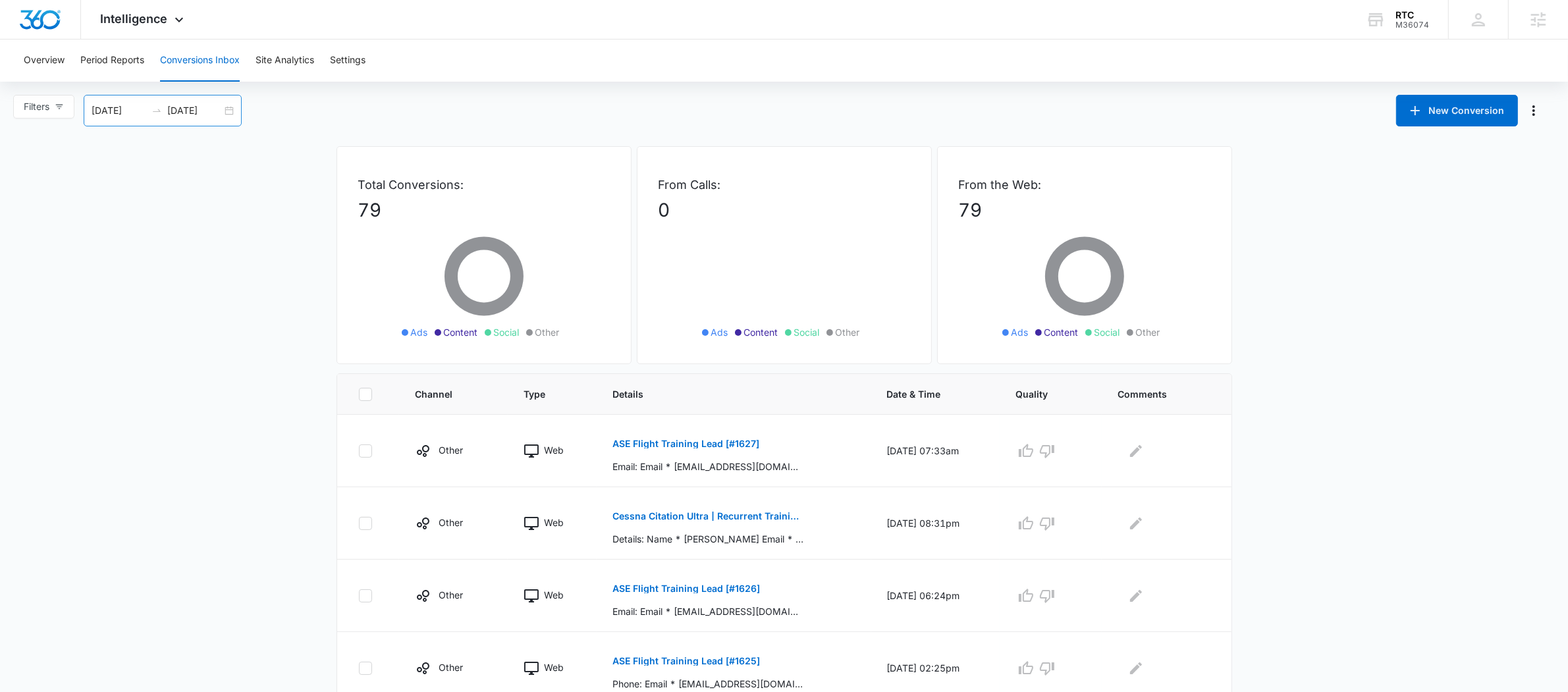
click at [178, 120] on div "08/17/2025 09/16/2025" at bounding box center [163, 110] width 158 height 32
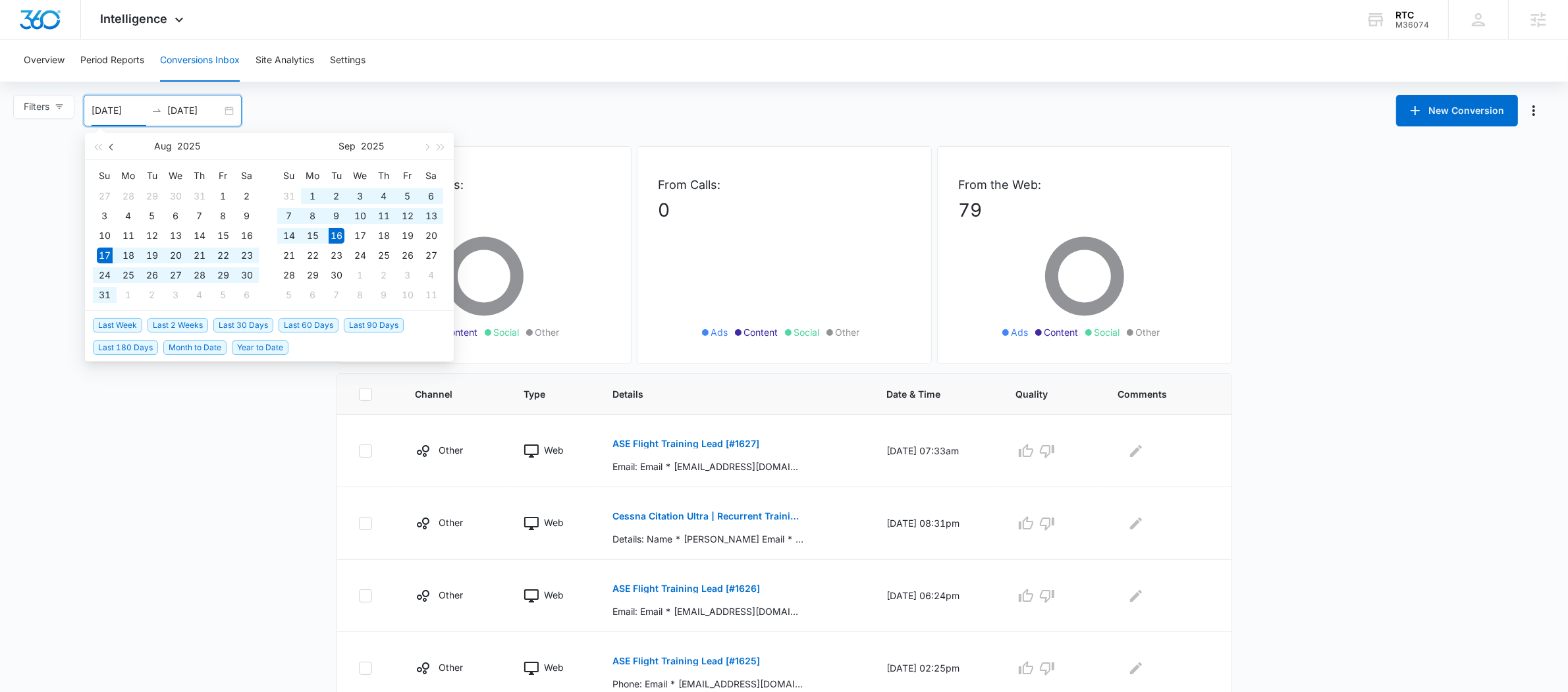
click at [114, 141] on button "button" at bounding box center [112, 146] width 15 height 27
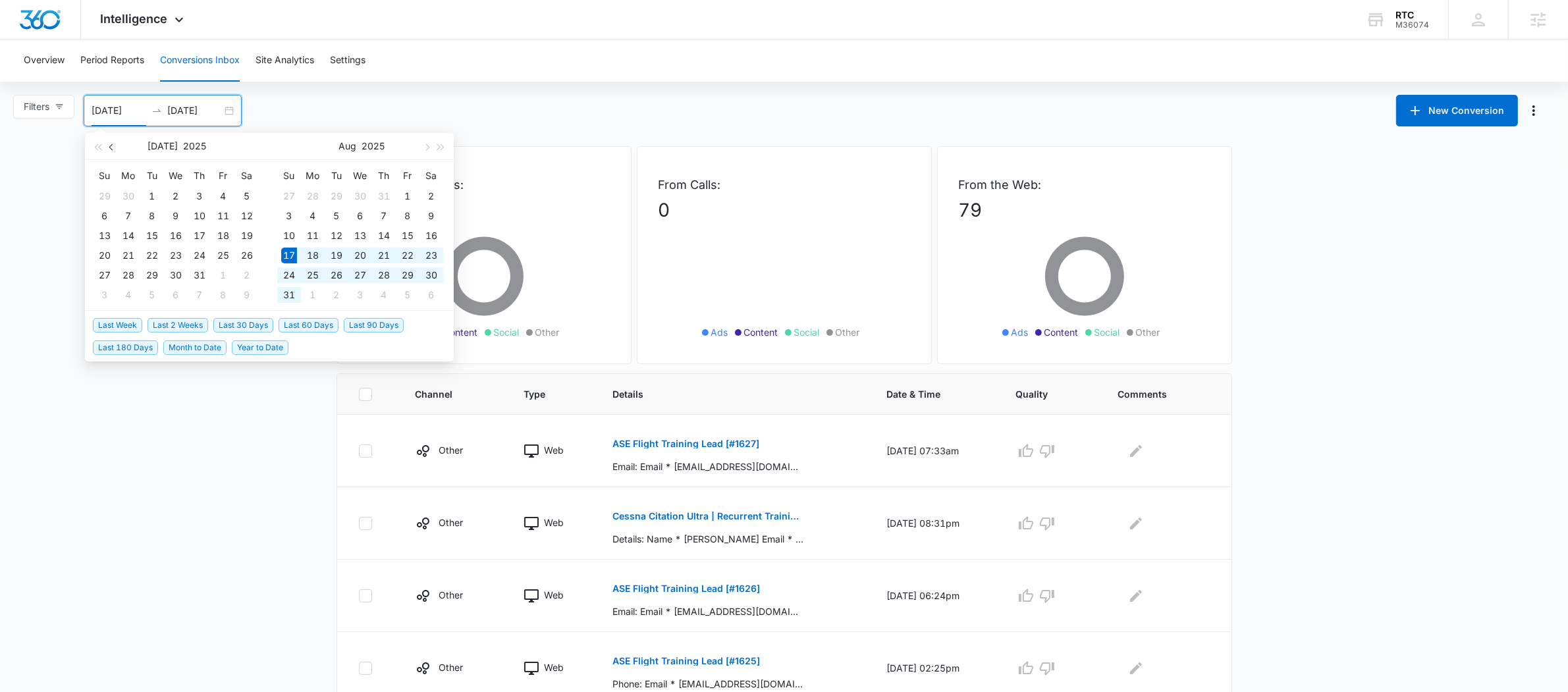
click at [115, 142] on button "button" at bounding box center [112, 146] width 15 height 27
click at [113, 144] on span "button" at bounding box center [112, 146] width 7 height 7
type input "04/01/2025"
click at [147, 197] on div "1" at bounding box center [152, 196] width 15 height 15
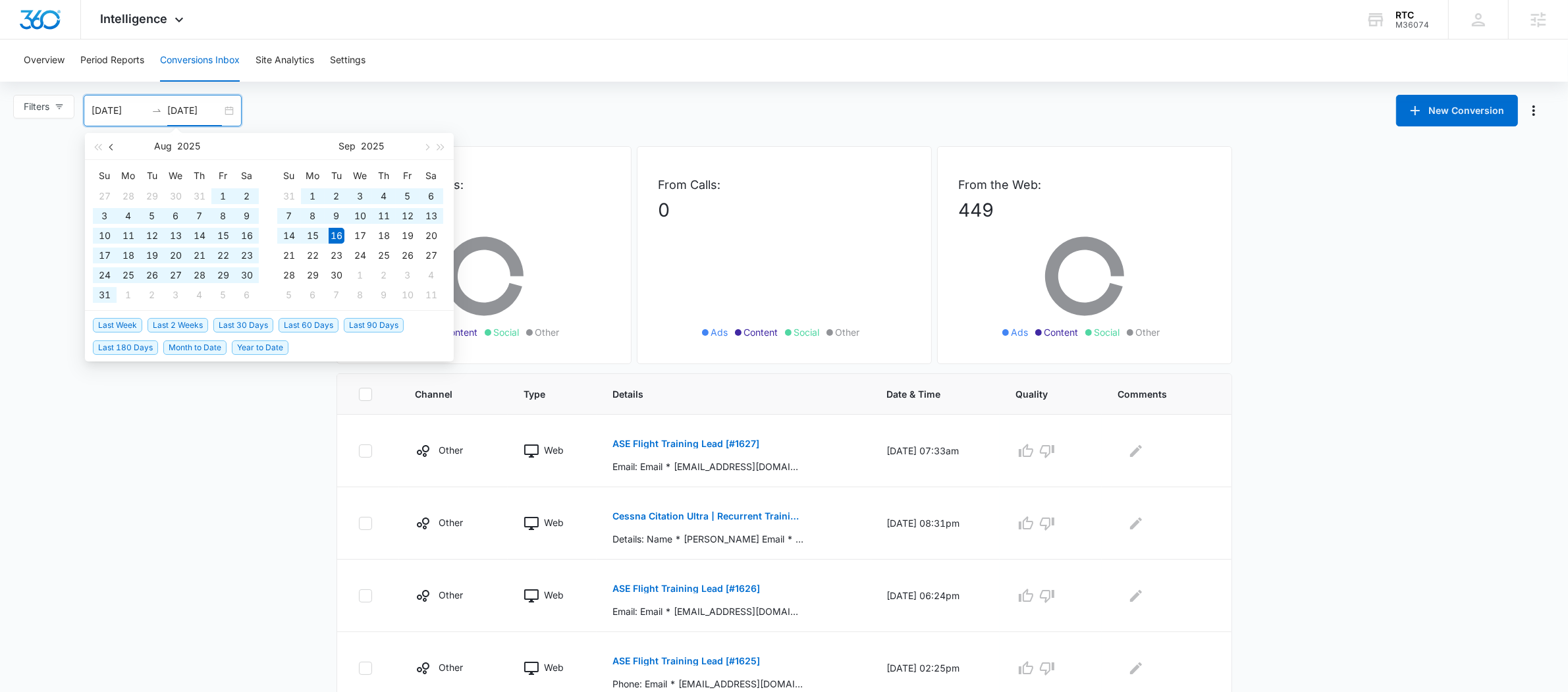
click at [115, 141] on button "button" at bounding box center [112, 146] width 15 height 27
click at [116, 144] on button "button" at bounding box center [112, 146] width 15 height 27
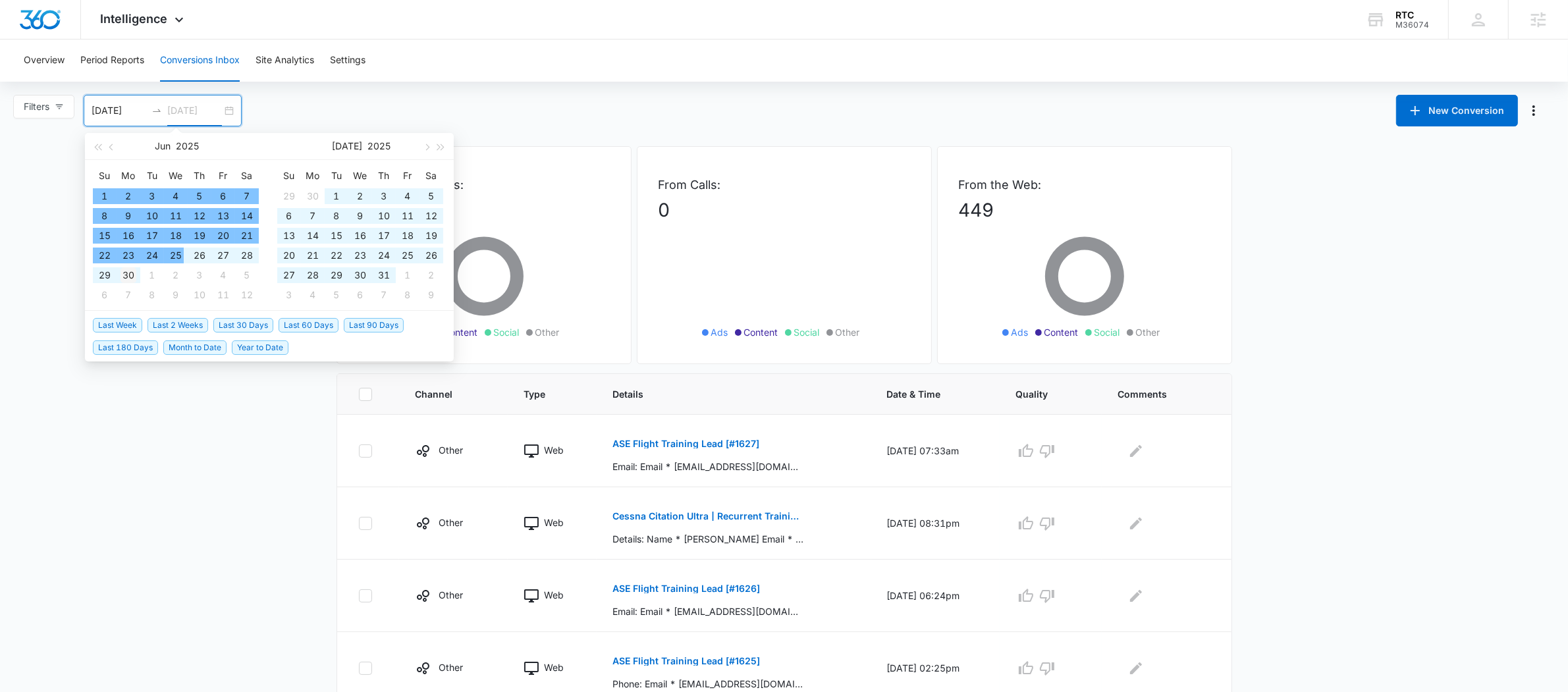
type input "06/30/2025"
click at [121, 276] on div "30" at bounding box center [128, 275] width 15 height 15
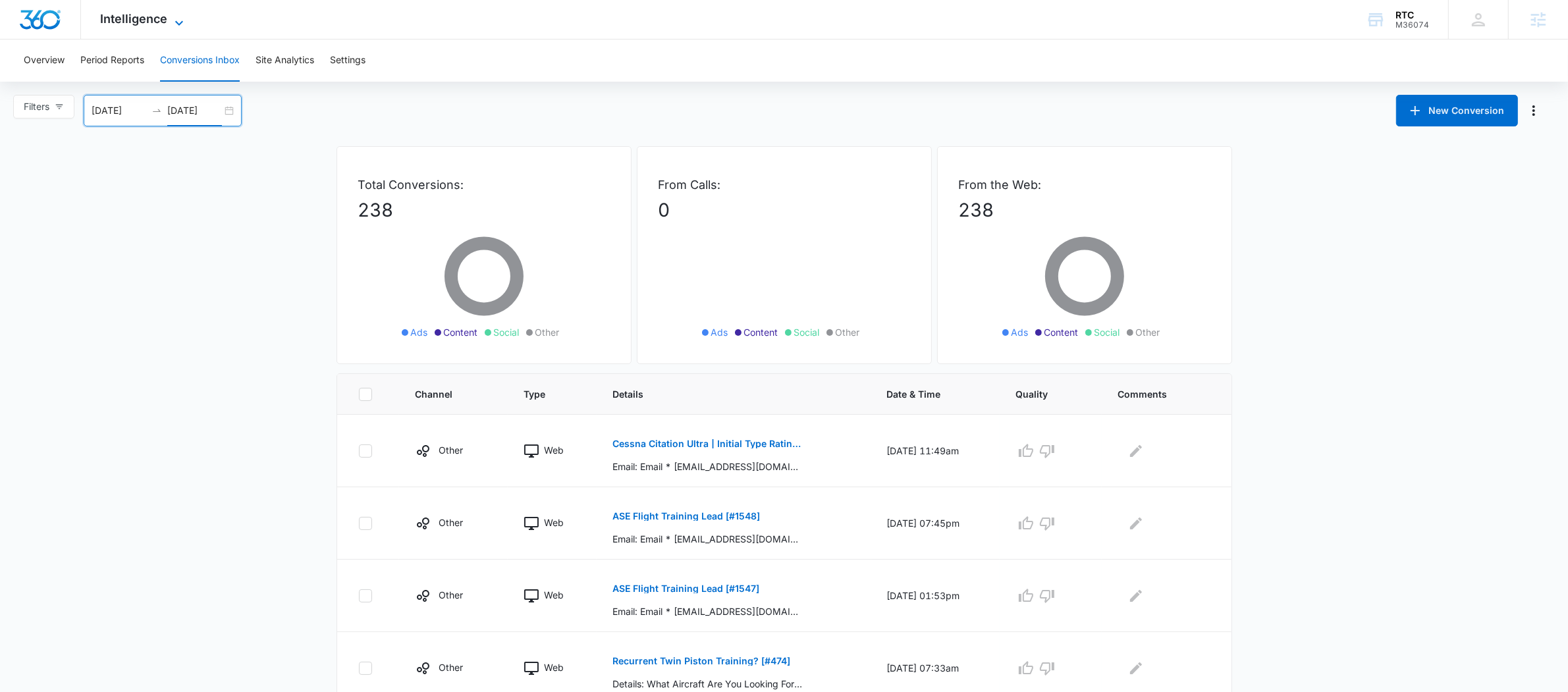
click at [155, 21] on span "Intelligence" at bounding box center [134, 18] width 67 height 14
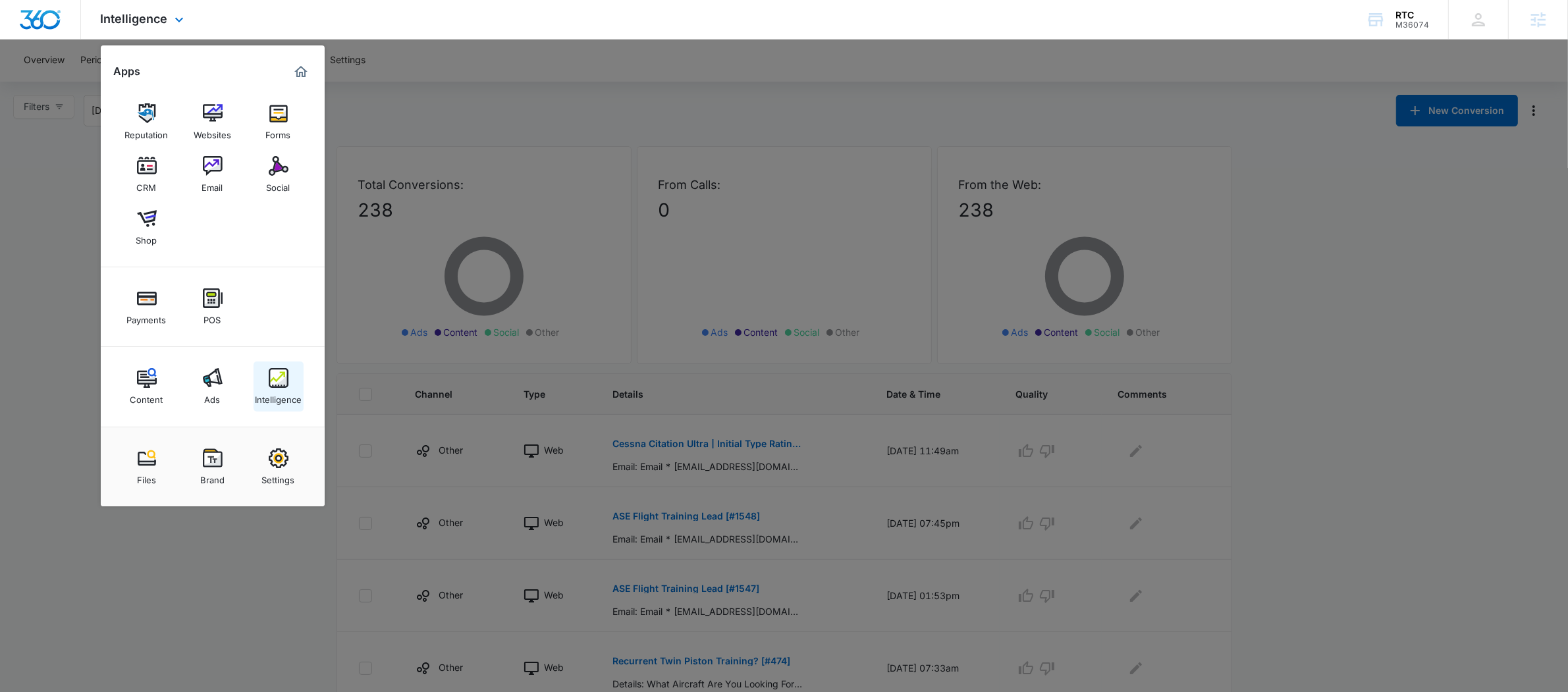
click at [258, 394] on div "Intelligence" at bounding box center [278, 396] width 47 height 17
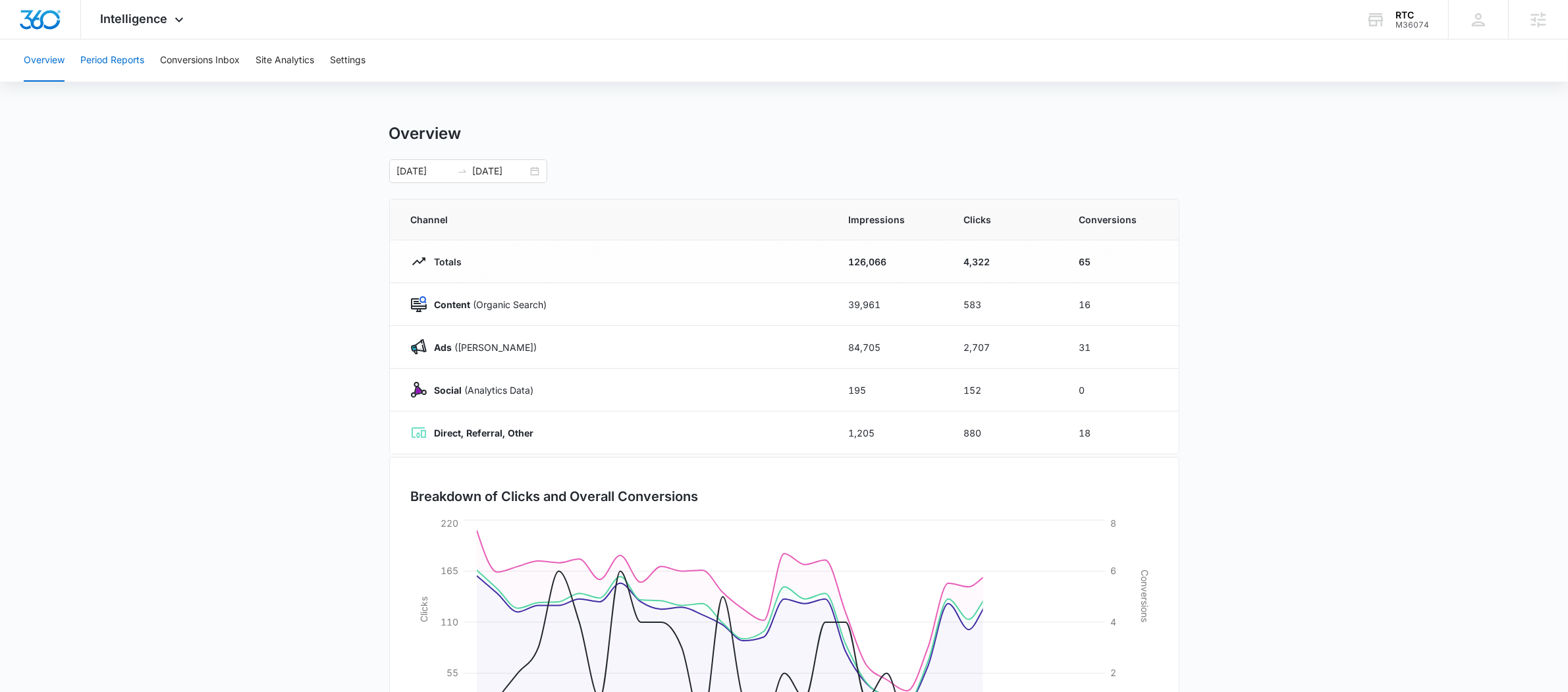
click at [114, 72] on button "Period Reports" at bounding box center [112, 60] width 64 height 42
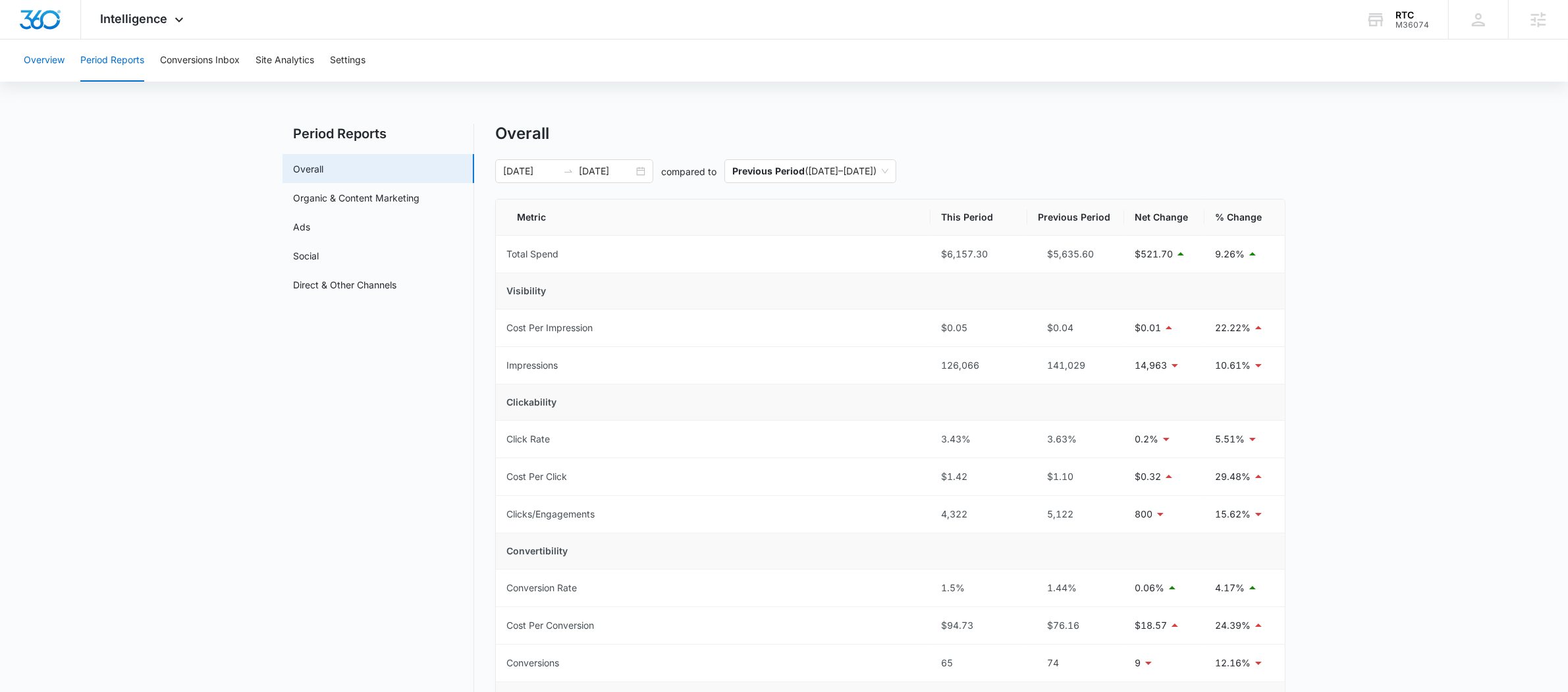
click at [43, 67] on button "Overview" at bounding box center [43, 60] width 40 height 42
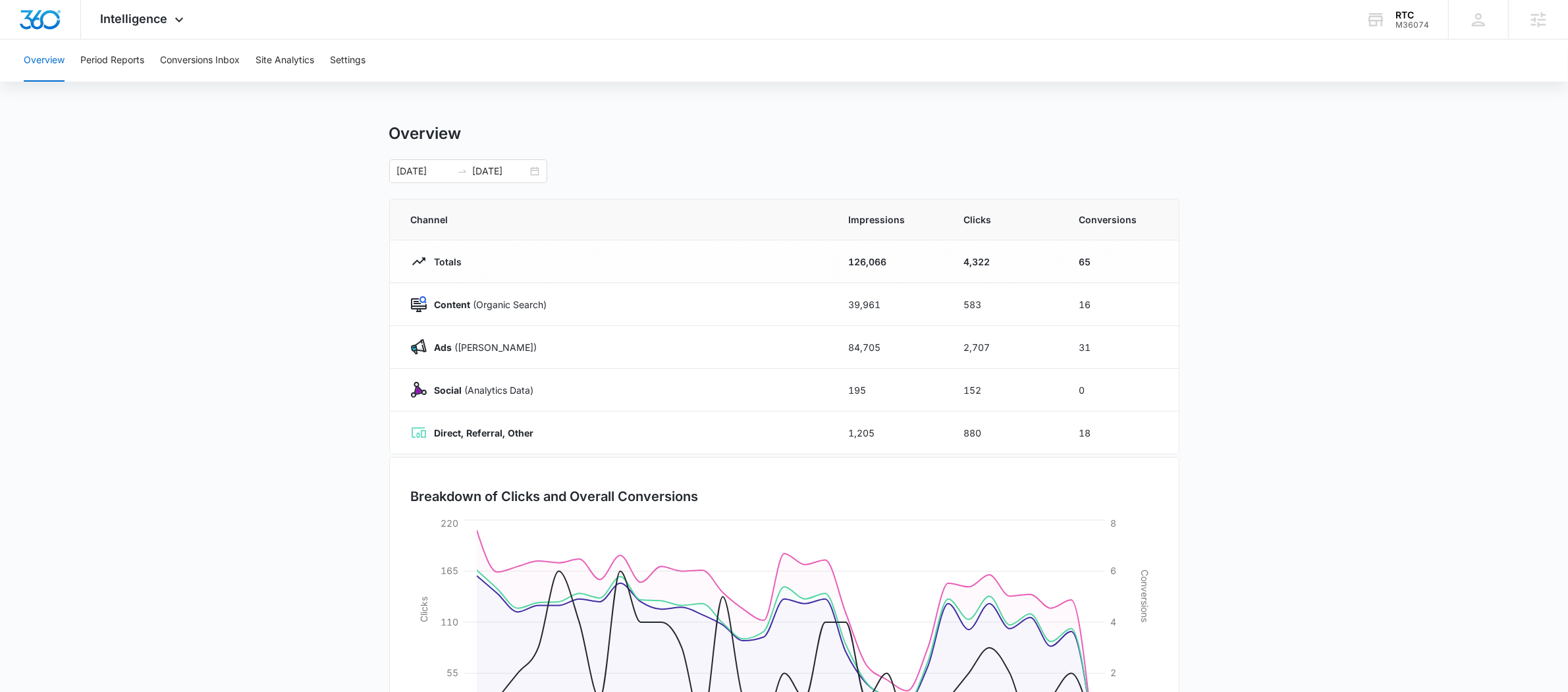
click at [956, 264] on td "4,322" at bounding box center [1006, 261] width 116 height 43
drag, startPoint x: 956, startPoint y: 264, endPoint x: 985, endPoint y: 272, distance: 30.1
click at [985, 272] on td "4,322" at bounding box center [1006, 261] width 116 height 43
click at [990, 267] on td "4,322" at bounding box center [1006, 261] width 116 height 43
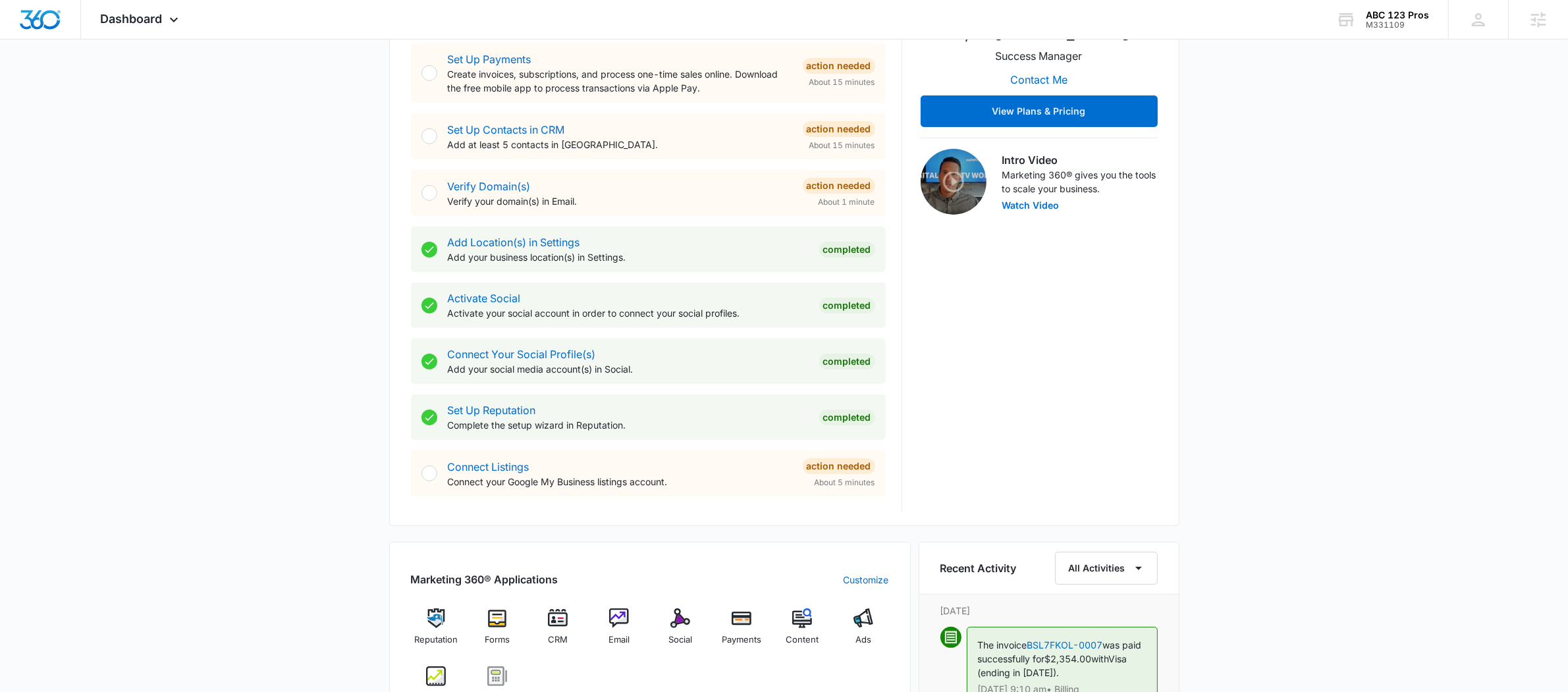
scroll to position [505, 0]
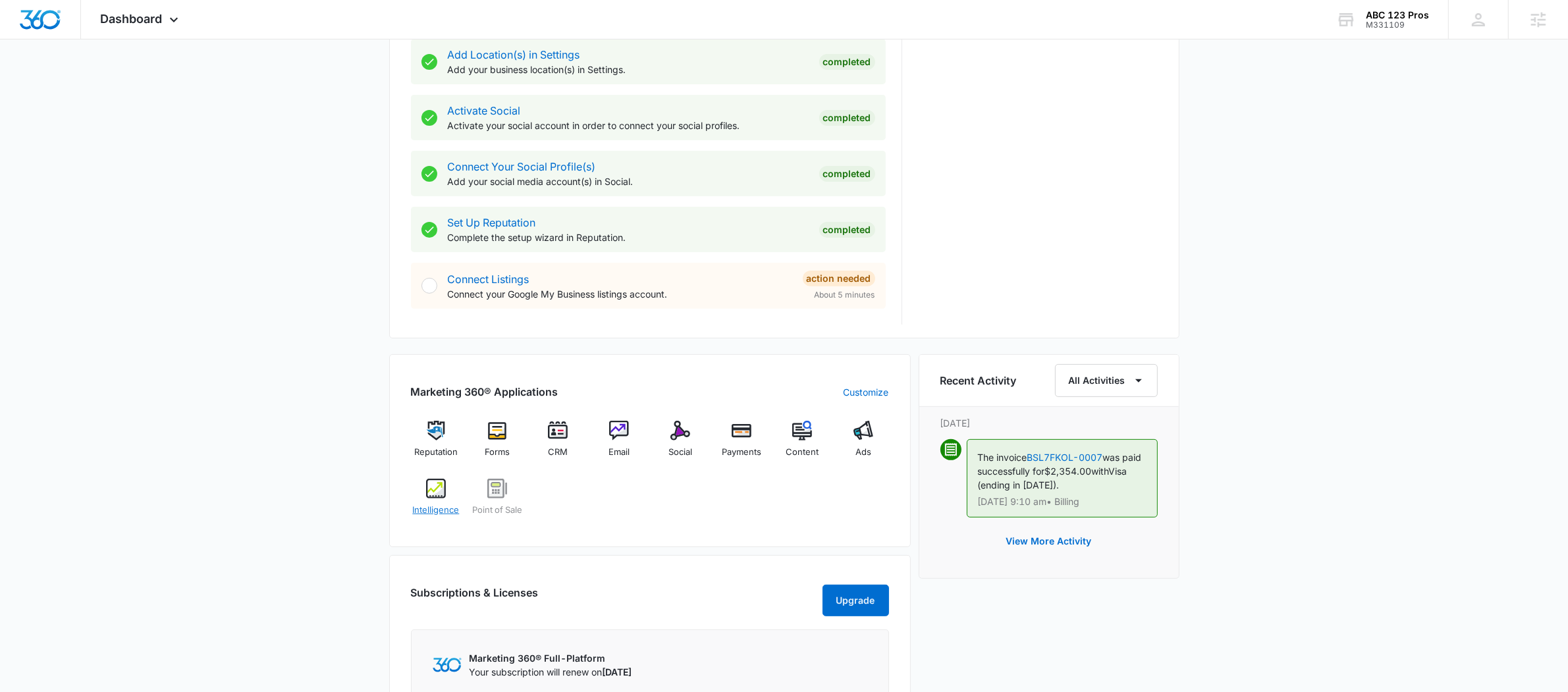
click at [433, 494] on img at bounding box center [436, 488] width 20 height 20
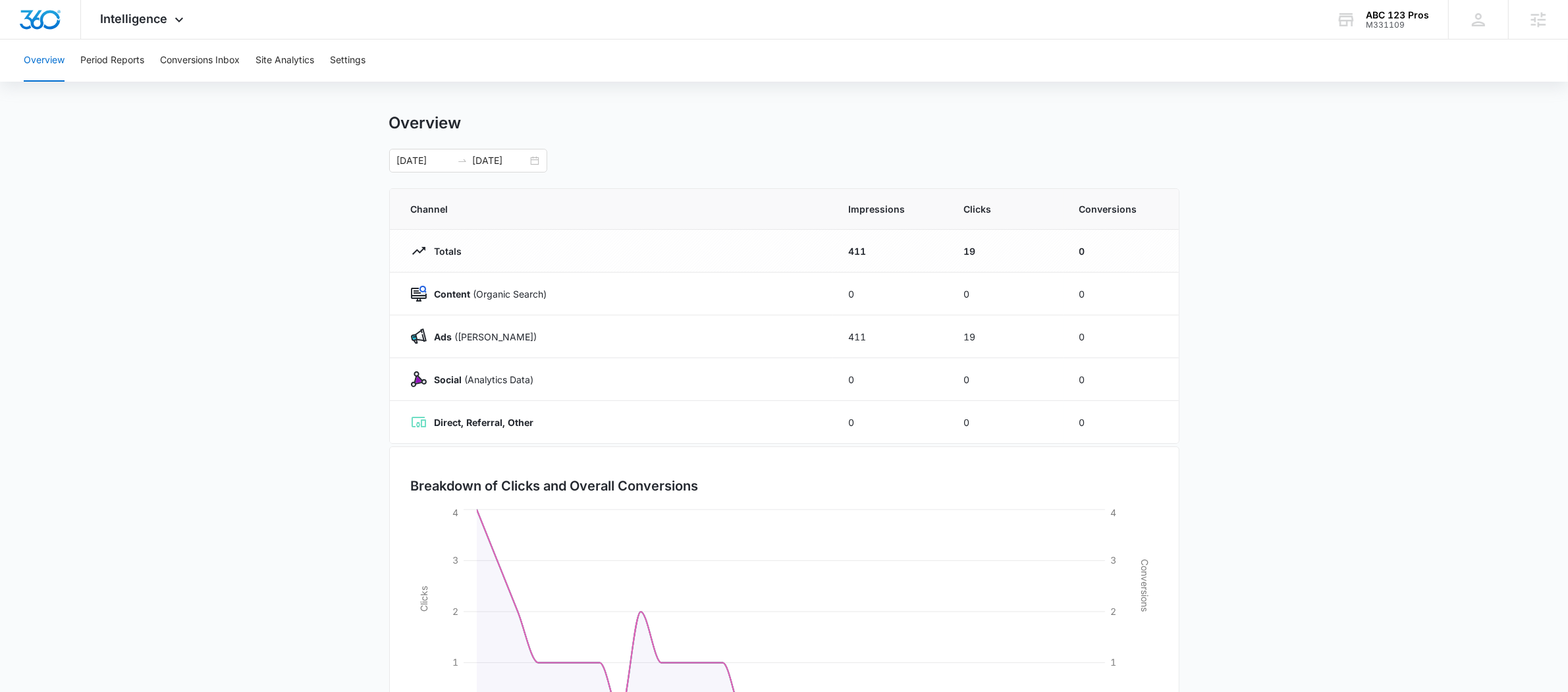
scroll to position [12, 0]
click at [461, 154] on icon "swap-right" at bounding box center [462, 159] width 10 height 10
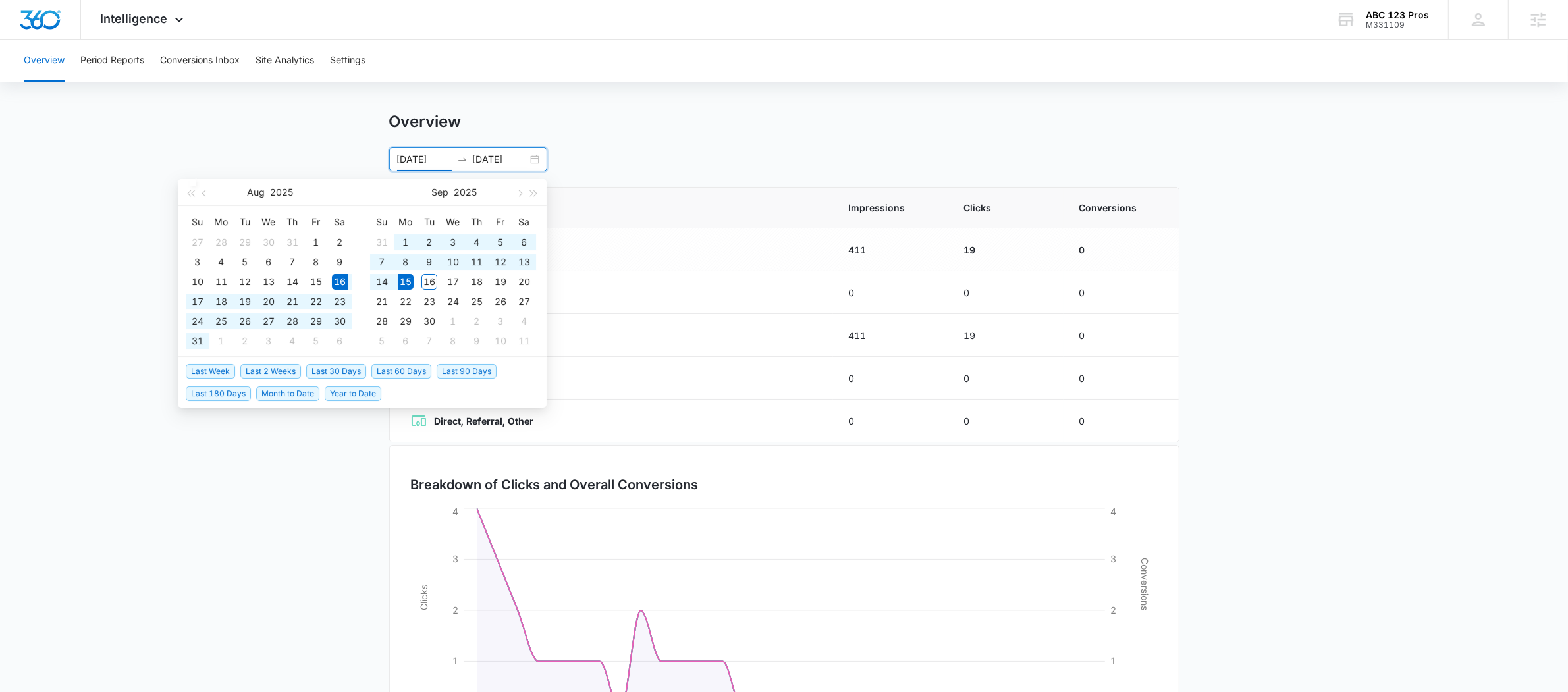
type input "08/16/2025"
click at [325, 370] on span "Last 30 Days" at bounding box center [336, 372] width 60 height 15
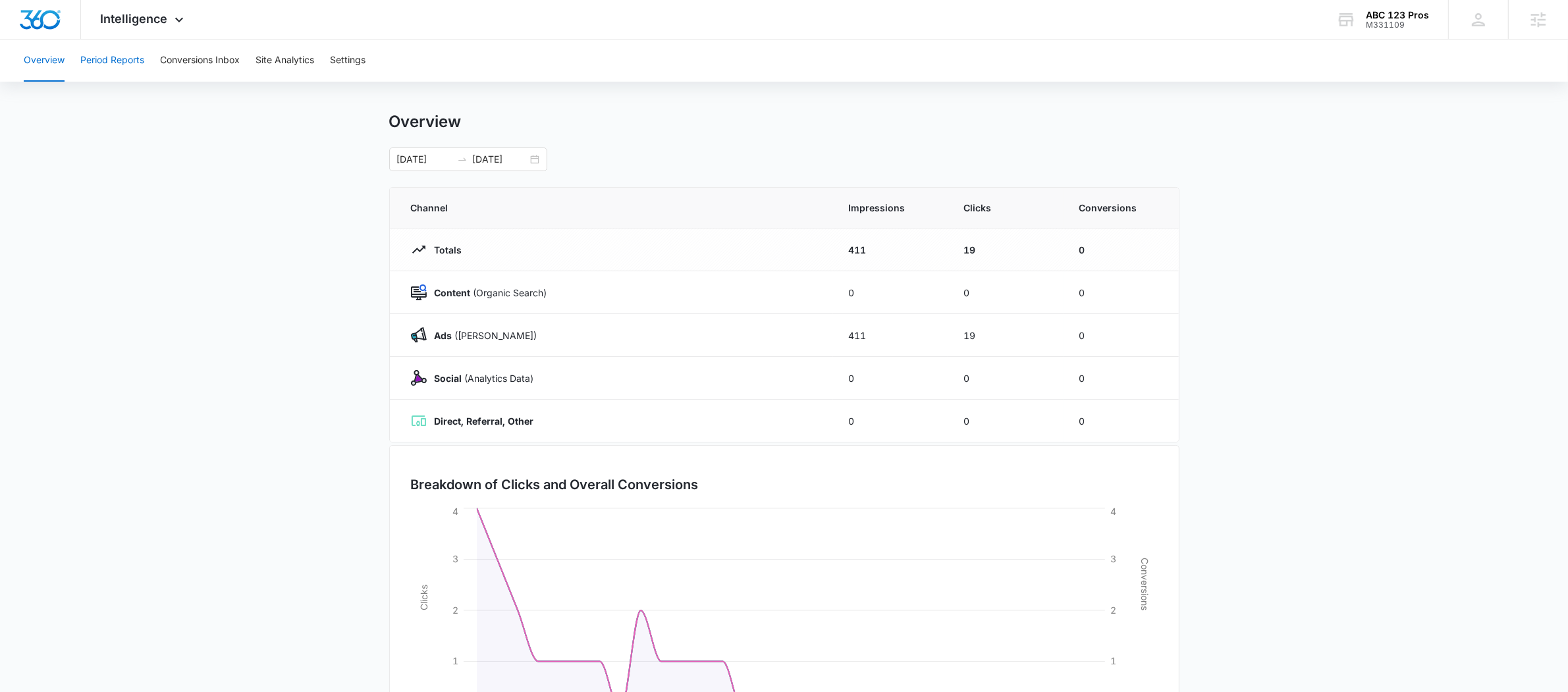
click at [121, 57] on button "Period Reports" at bounding box center [112, 60] width 64 height 42
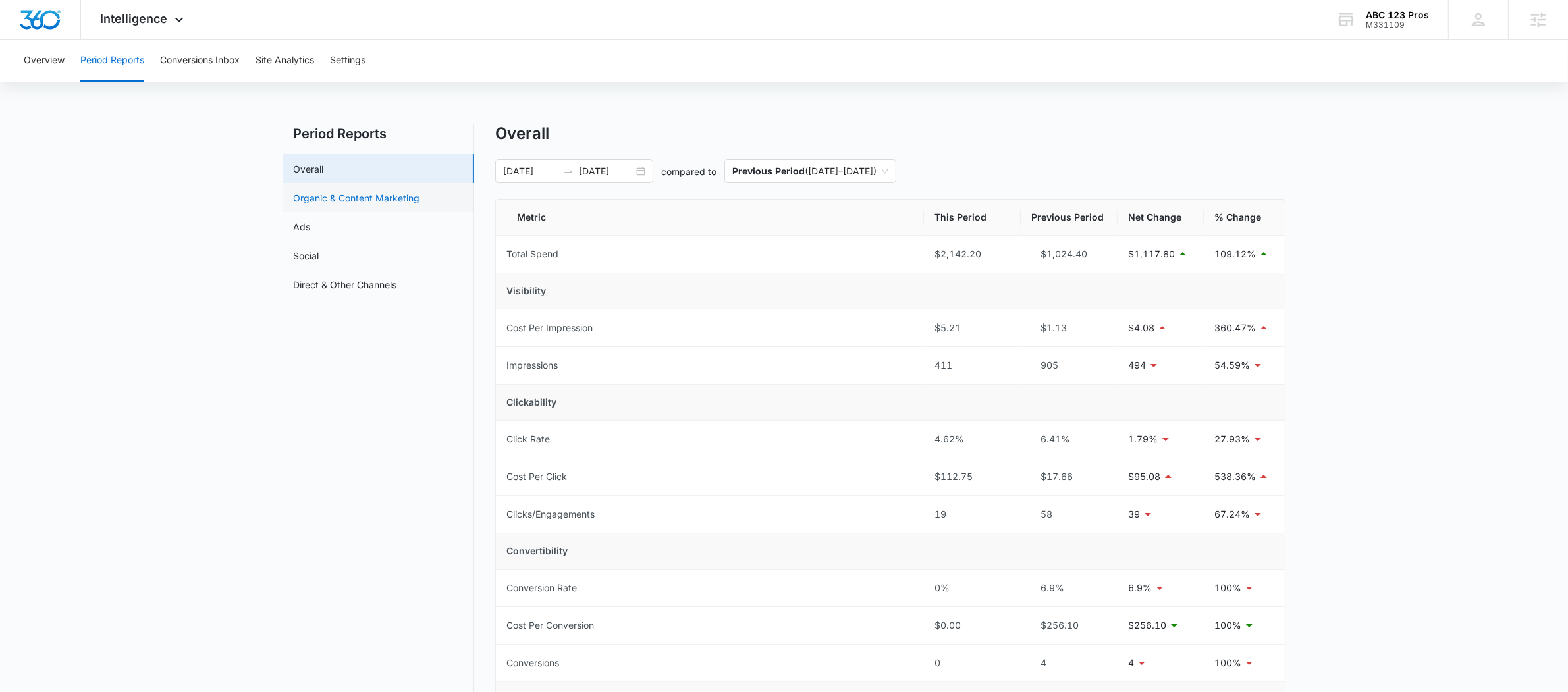
click at [406, 191] on link "Organic & Content Marketing" at bounding box center [356, 197] width 127 height 14
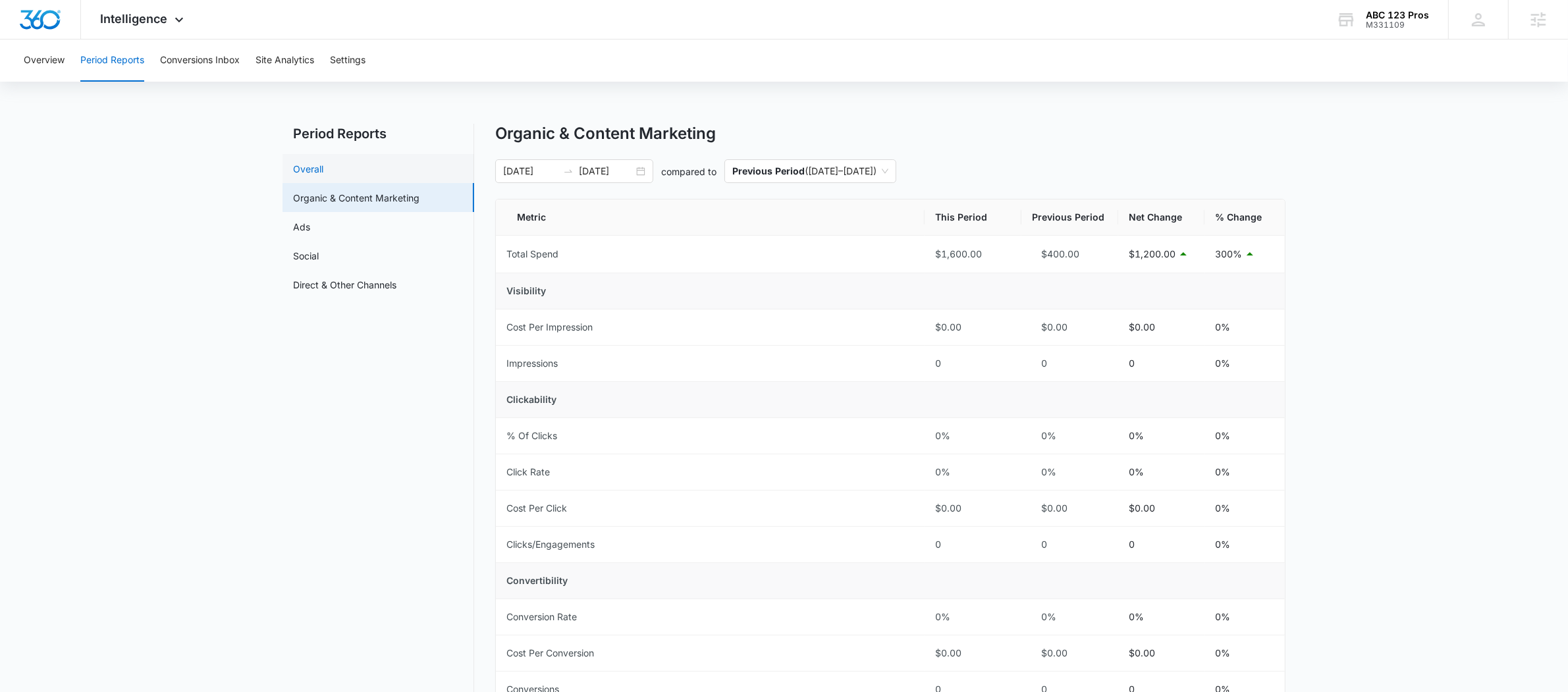
click at [310, 175] on link "Overall" at bounding box center [308, 169] width 30 height 14
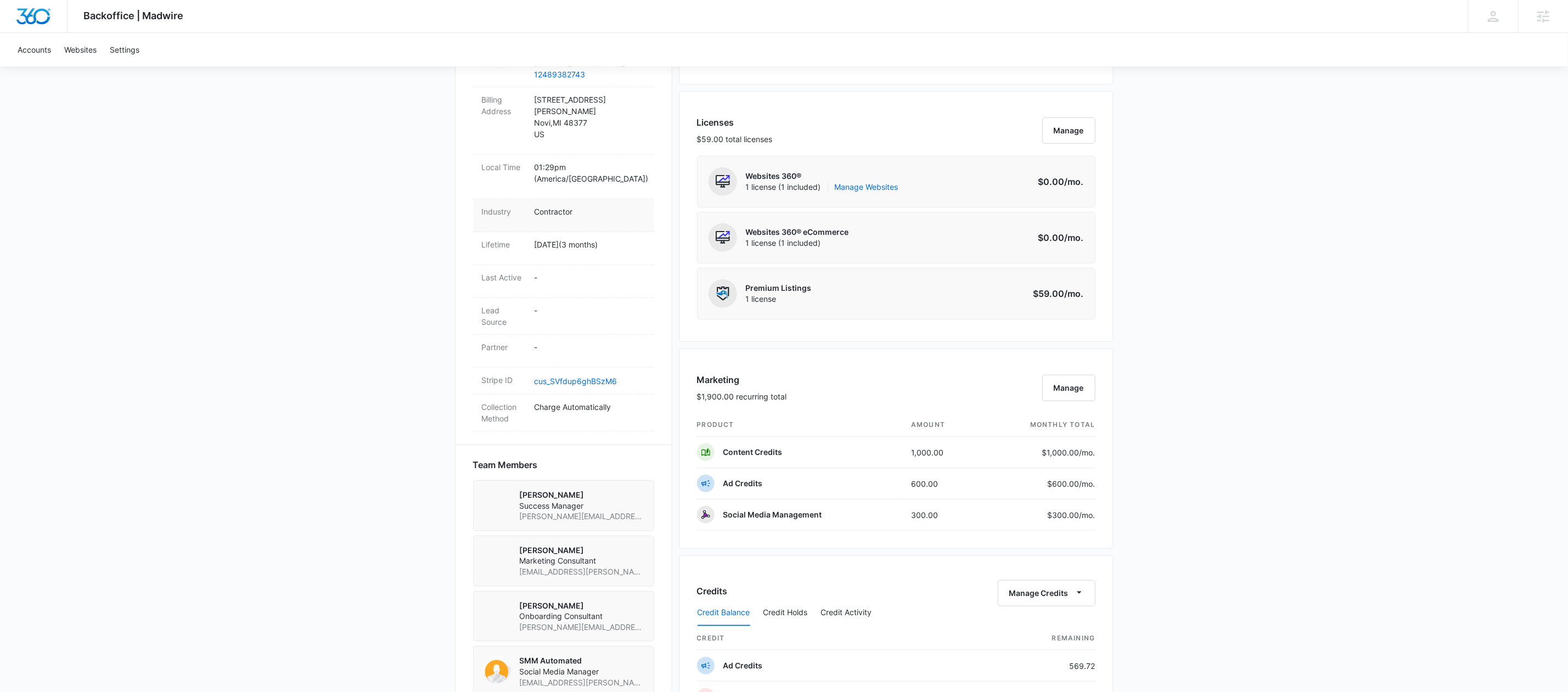
scroll to position [552, 0]
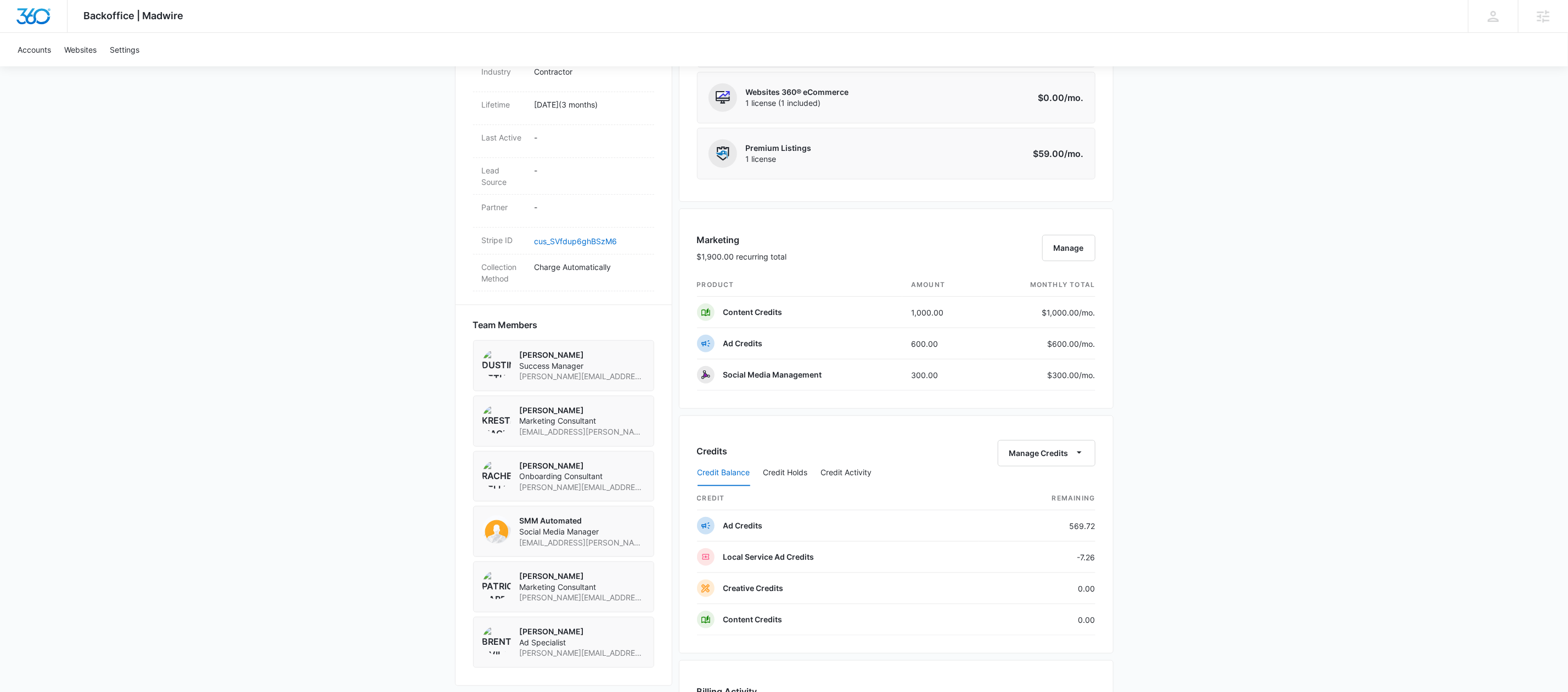
click at [1058, 466] on div "Credit Balance Credit Holds Credit Activity" at bounding box center [896, 473] width 398 height 28
click at [1064, 460] on button "Manage Credits" at bounding box center [1046, 453] width 98 height 26
click at [1058, 497] on div "Transfer Credits" at bounding box center [1040, 494] width 58 height 8
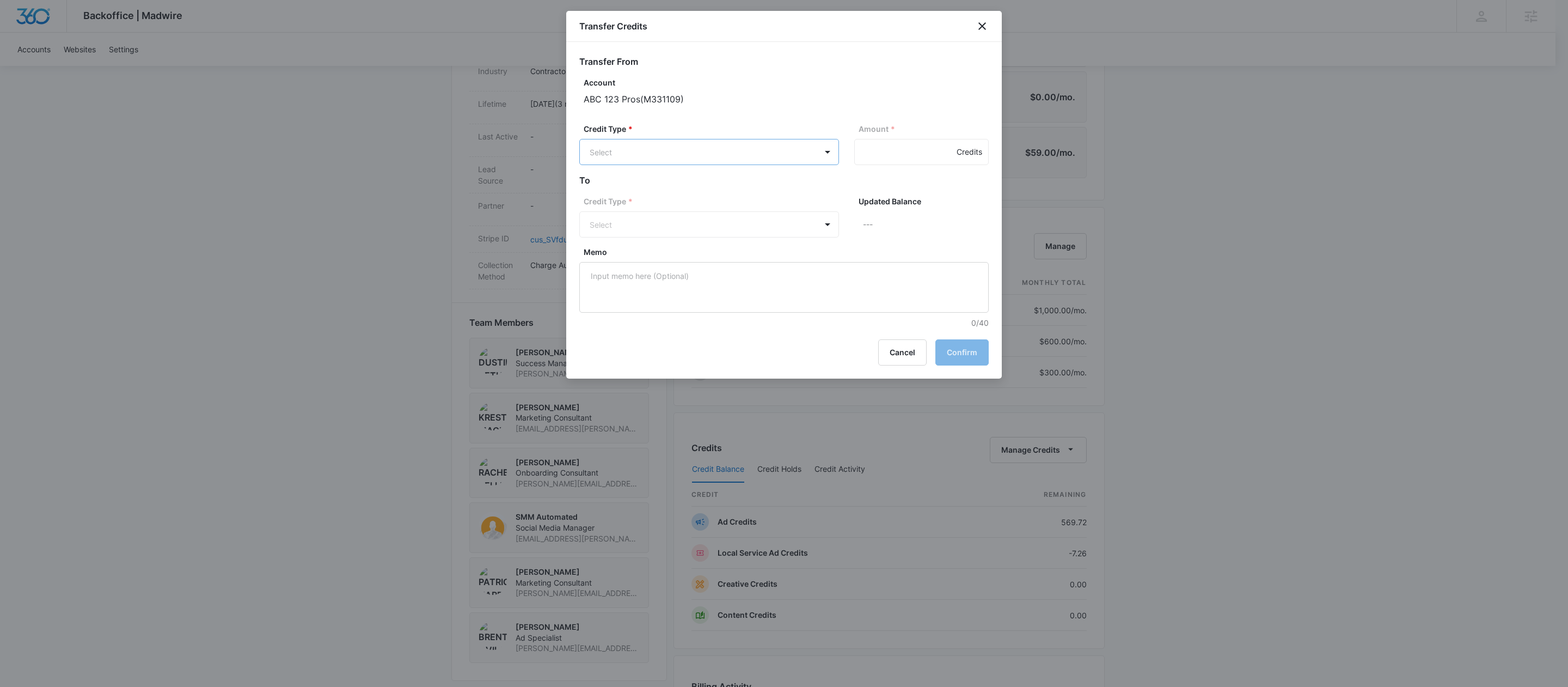
click at [785, 161] on body "Backoffice | Madwire Apps Settings DB [PERSON_NAME] [PERSON_NAME][EMAIL_ADDRESS…" at bounding box center [784, 288] width 1568 height 1671
click at [742, 186] on div "Ad Credits (569.72 Credits)" at bounding box center [708, 193] width 231 height 18
click at [879, 149] on input "Amount *" at bounding box center [921, 152] width 135 height 26
click at [761, 235] on body "Backoffice | Madwire Apps Settings DB [PERSON_NAME] [PERSON_NAME][EMAIL_ADDRESS…" at bounding box center [784, 288] width 1568 height 1671
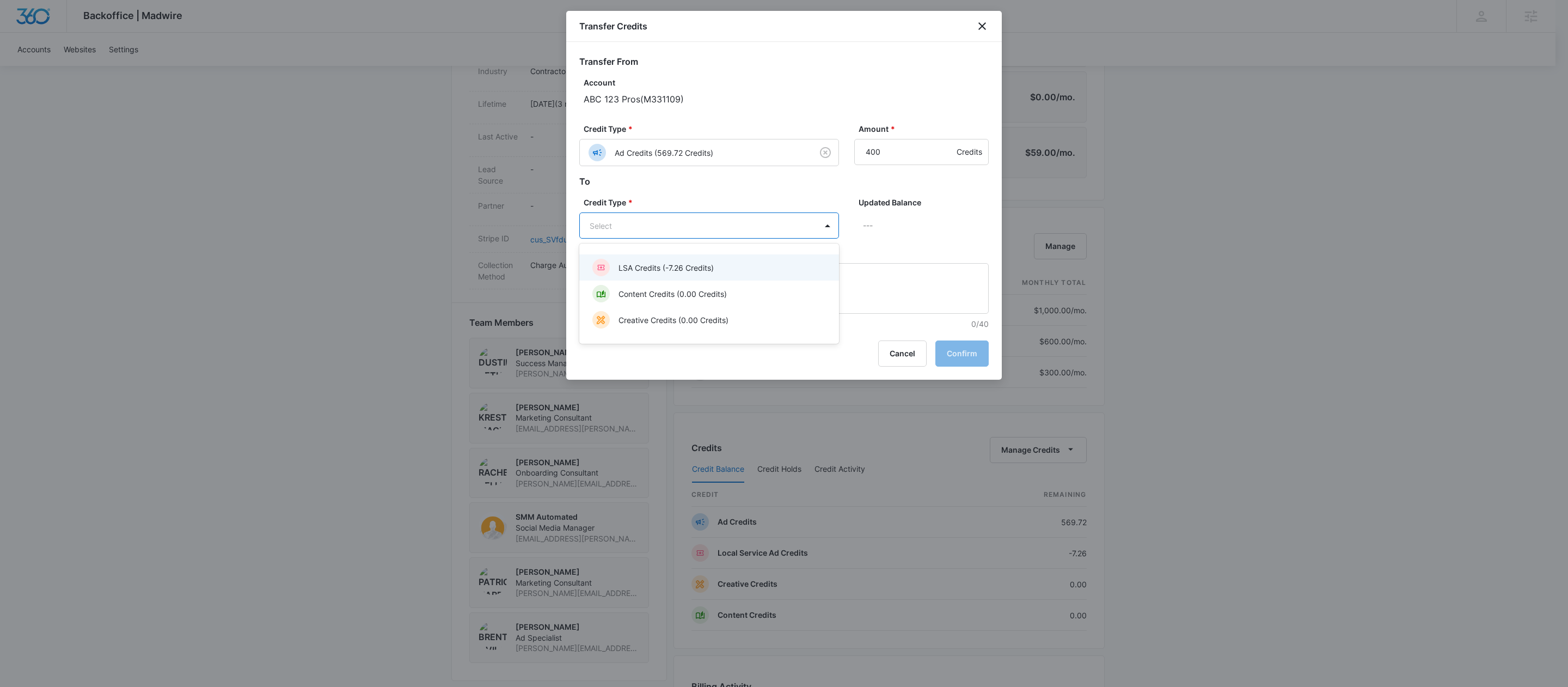
click at [653, 275] on div "LSA Credits (-7.26 Credits)" at bounding box center [708, 267] width 231 height 18
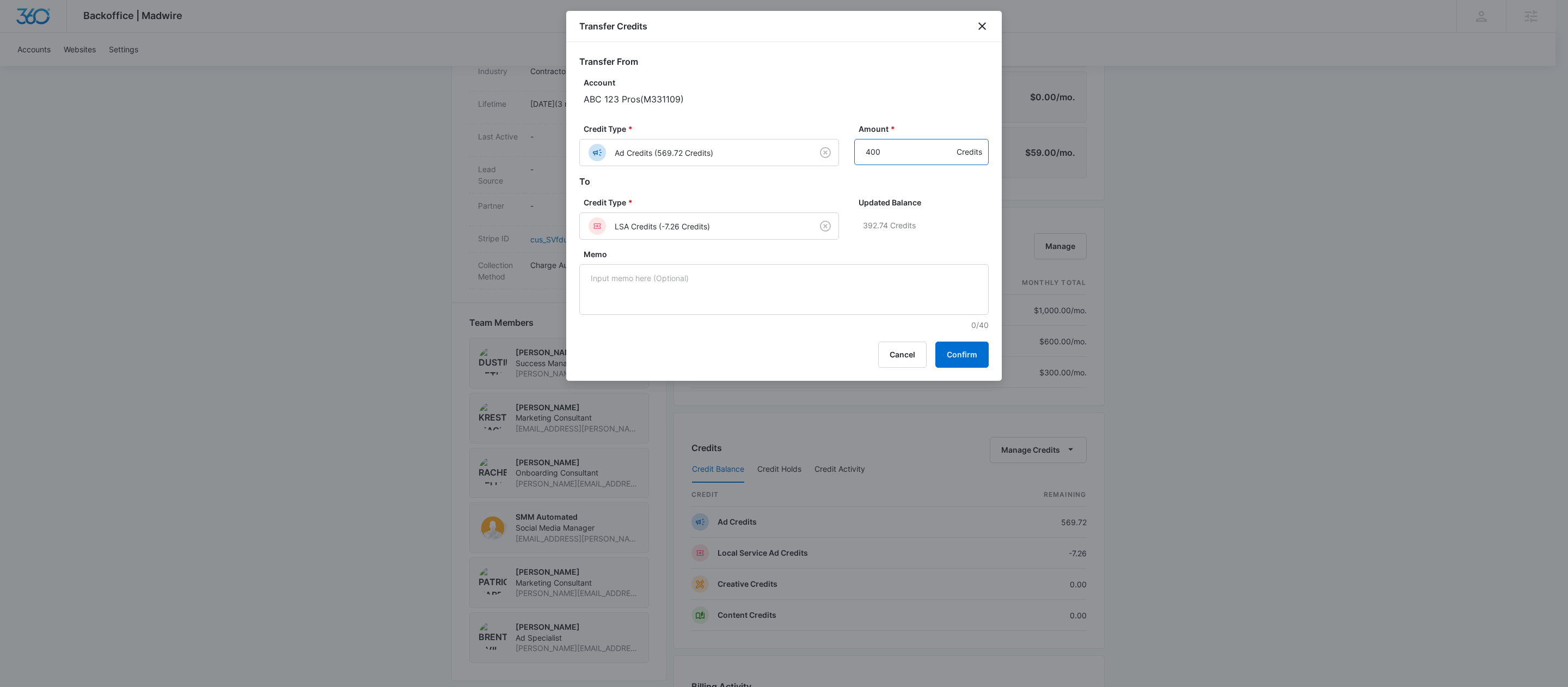
drag, startPoint x: 869, startPoint y: 155, endPoint x: 864, endPoint y: 153, distance: 5.4
click at [864, 153] on input "400" at bounding box center [921, 152] width 135 height 26
type input "500"
click at [926, 184] on h2 "To" at bounding box center [784, 181] width 410 height 13
click at [964, 345] on button "Confirm" at bounding box center [962, 354] width 54 height 26
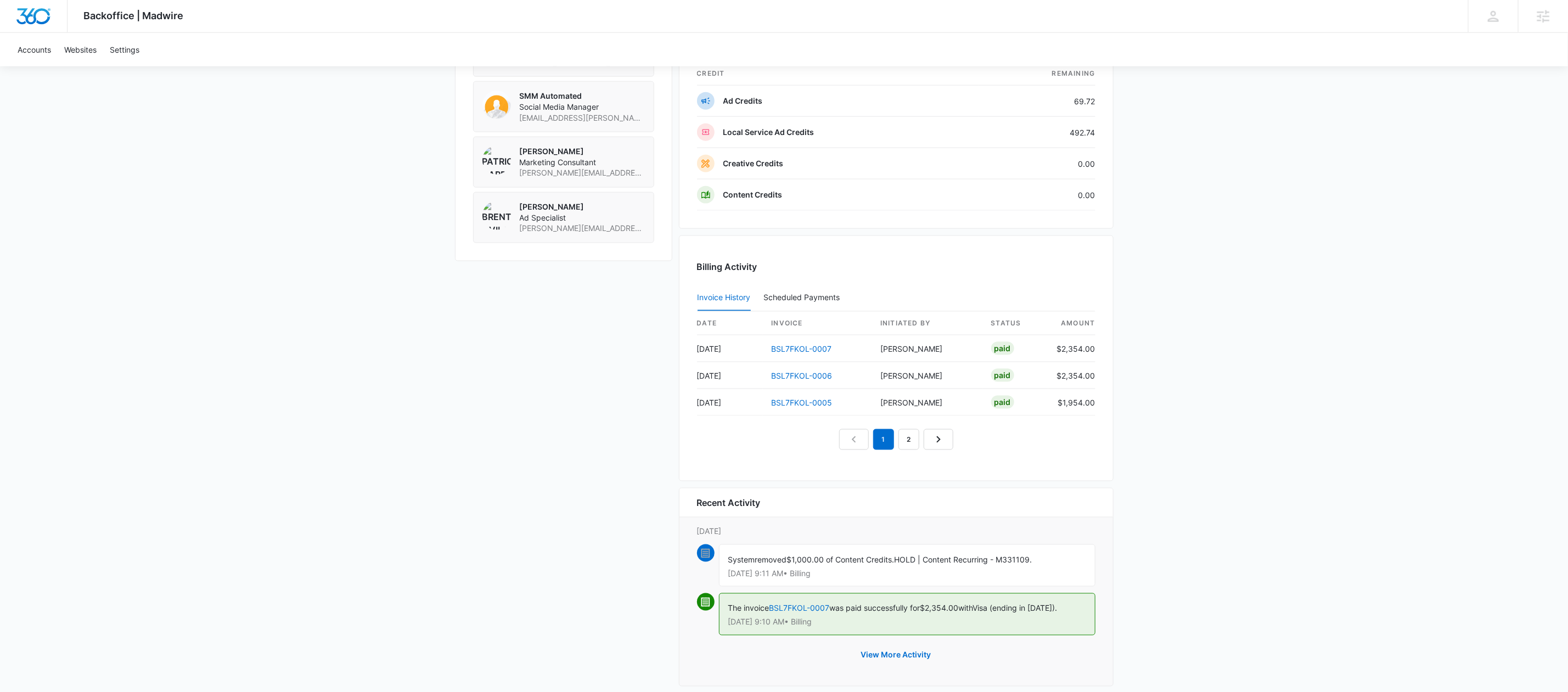
scroll to position [1001, 0]
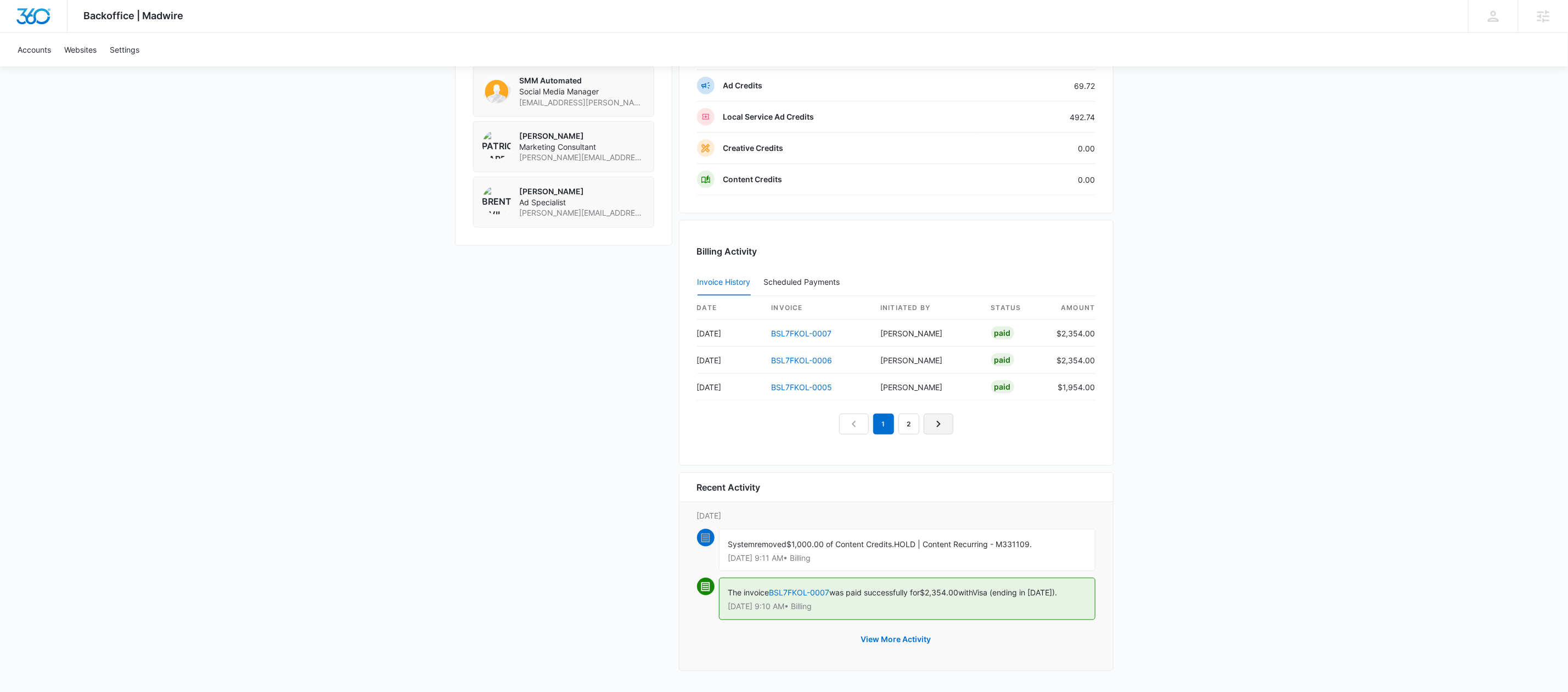
click at [949, 424] on link "Next Page" at bounding box center [938, 424] width 29 height 21
click at [941, 424] on link "Next Page" at bounding box center [951, 424] width 29 height 21
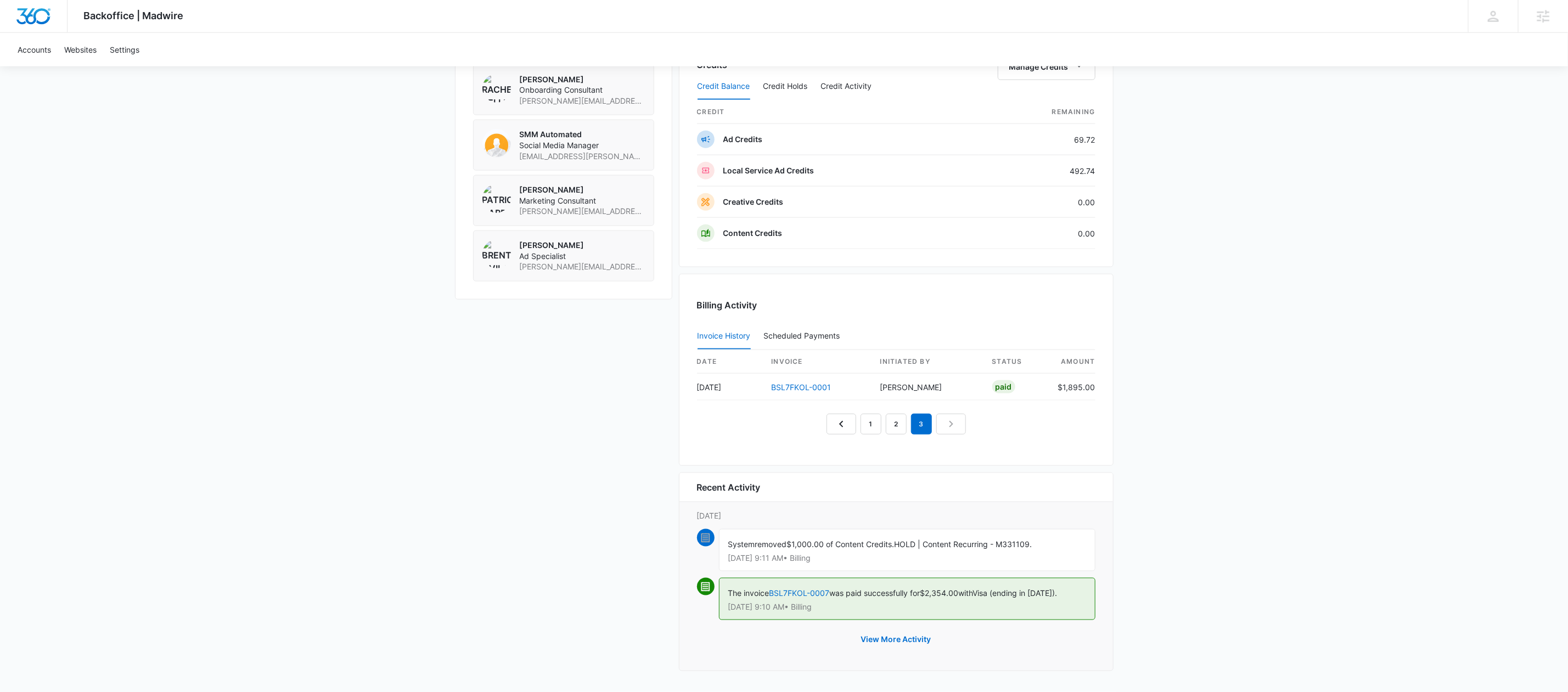
scroll to position [947, 0]
click at [835, 421] on icon "Previous Page" at bounding box center [841, 424] width 13 height 13
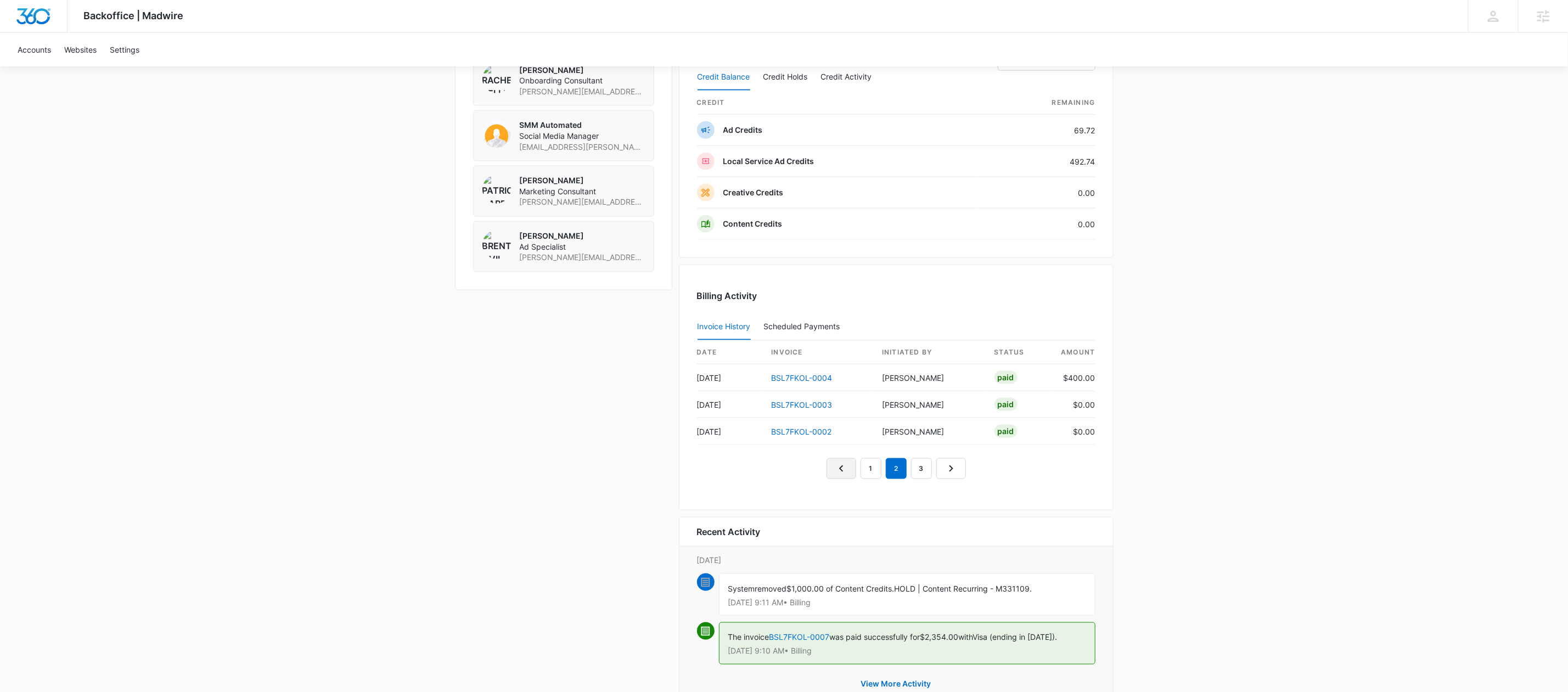
click at [842, 470] on icon "Previous Page" at bounding box center [841, 468] width 13 height 13
click at [946, 474] on icon "Next Page" at bounding box center [951, 468] width 13 height 13
click at [802, 382] on link "BSL7FKOL-0004" at bounding box center [802, 377] width 61 height 9
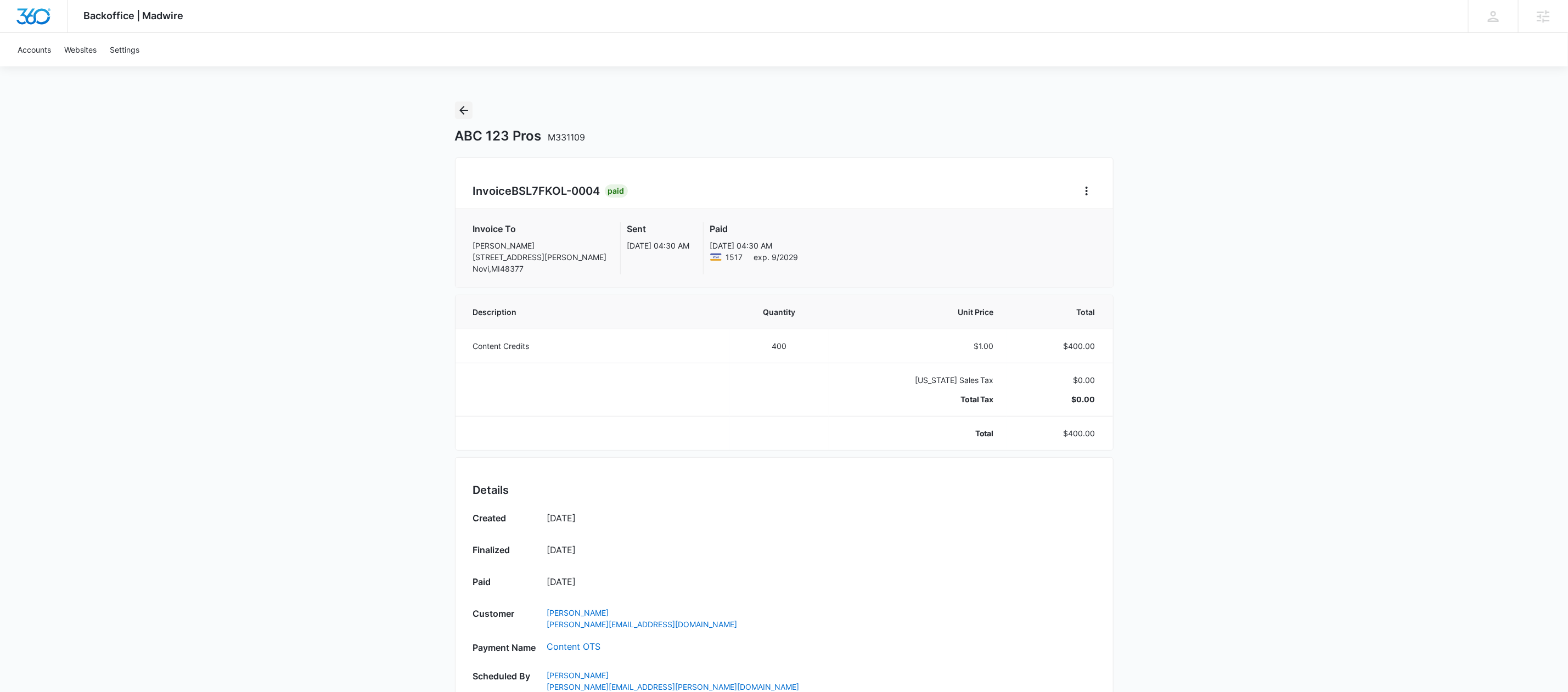
click at [466, 112] on icon "Back" at bounding box center [463, 110] width 13 height 13
